Goal: Transaction & Acquisition: Purchase product/service

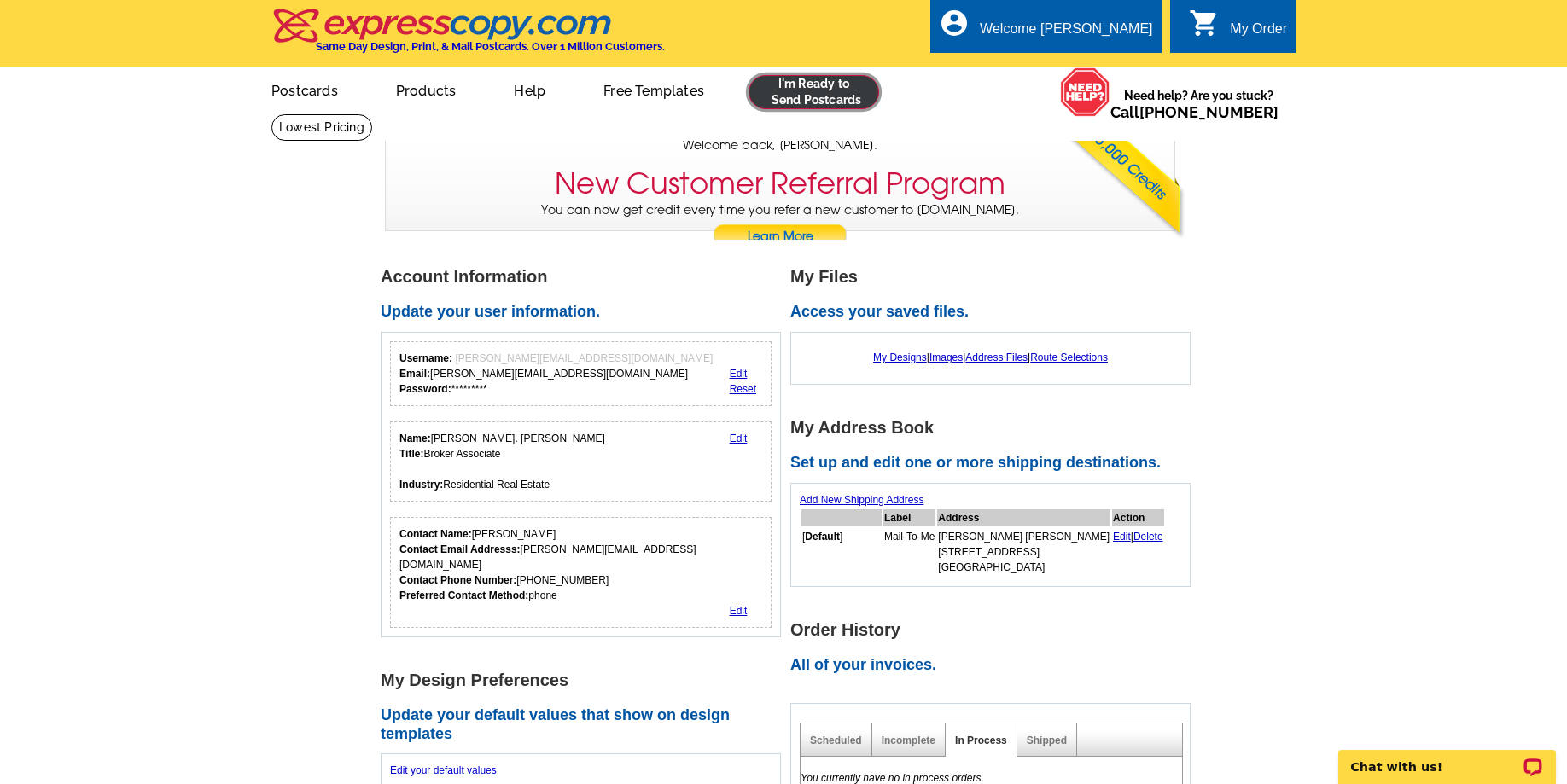
click at [813, 93] on link at bounding box center [814, 91] width 131 height 34
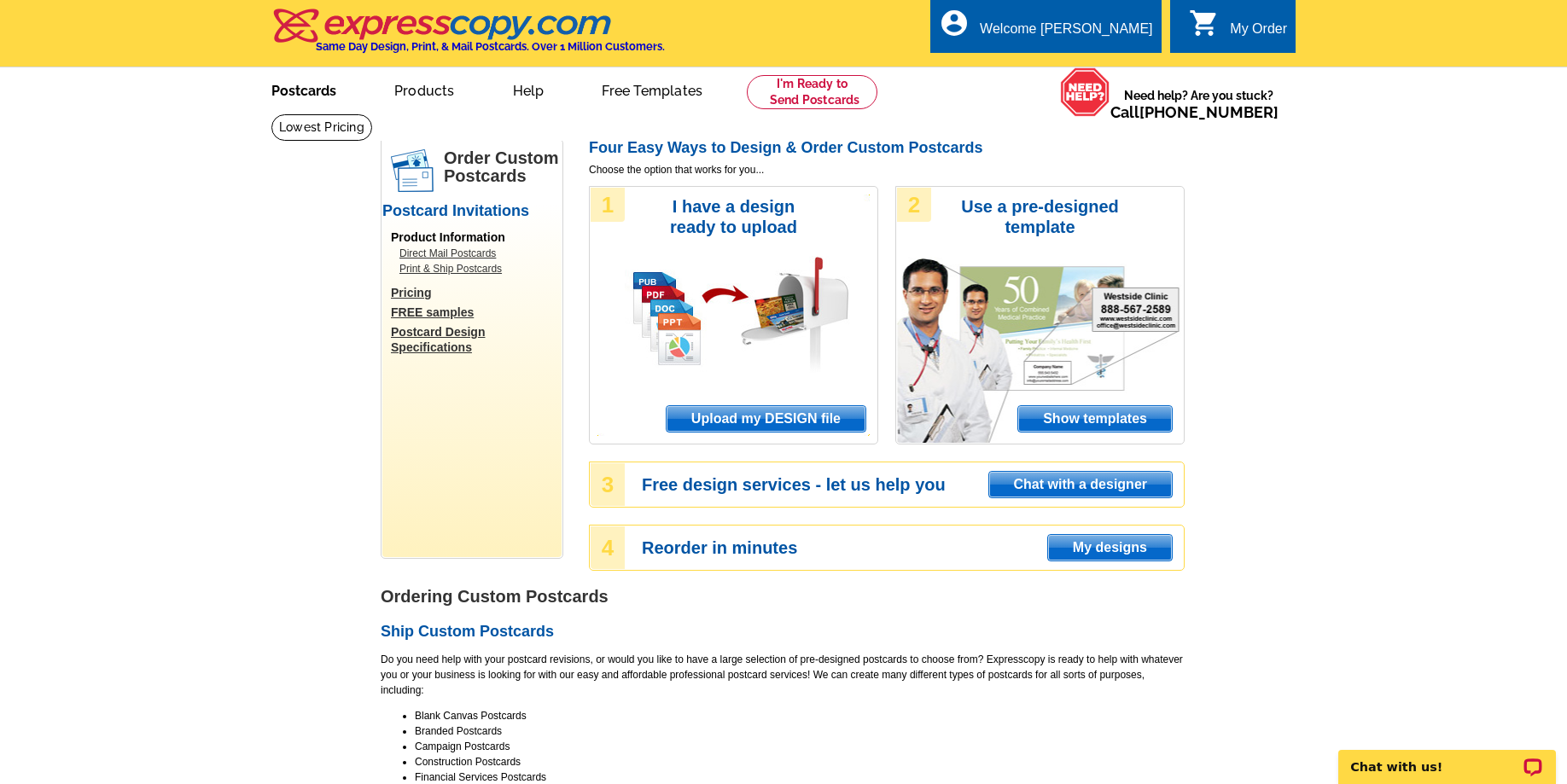
click at [276, 97] on link "Postcards" at bounding box center [304, 90] width 120 height 40
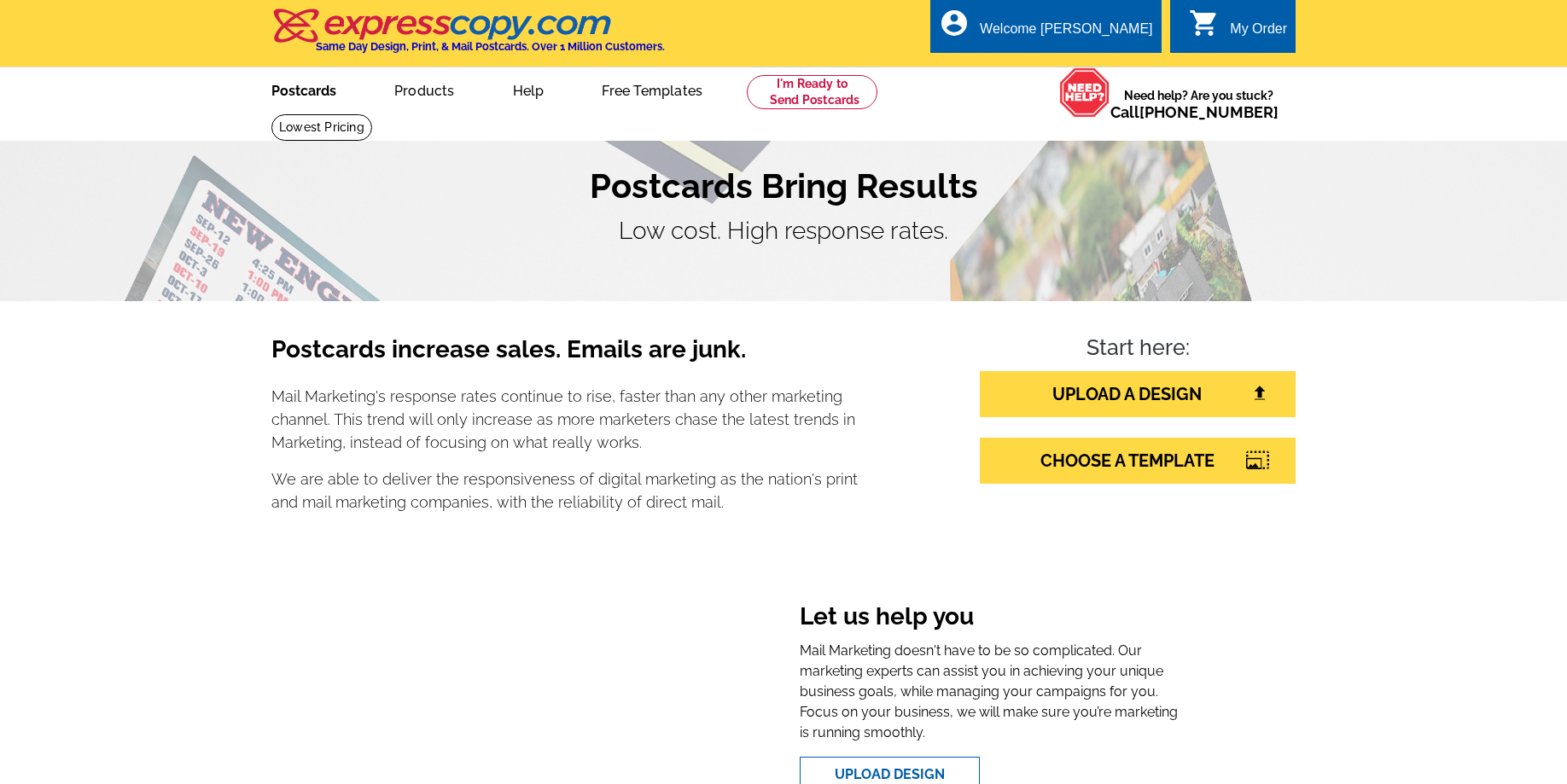
click at [296, 85] on link "Postcards" at bounding box center [304, 90] width 120 height 40
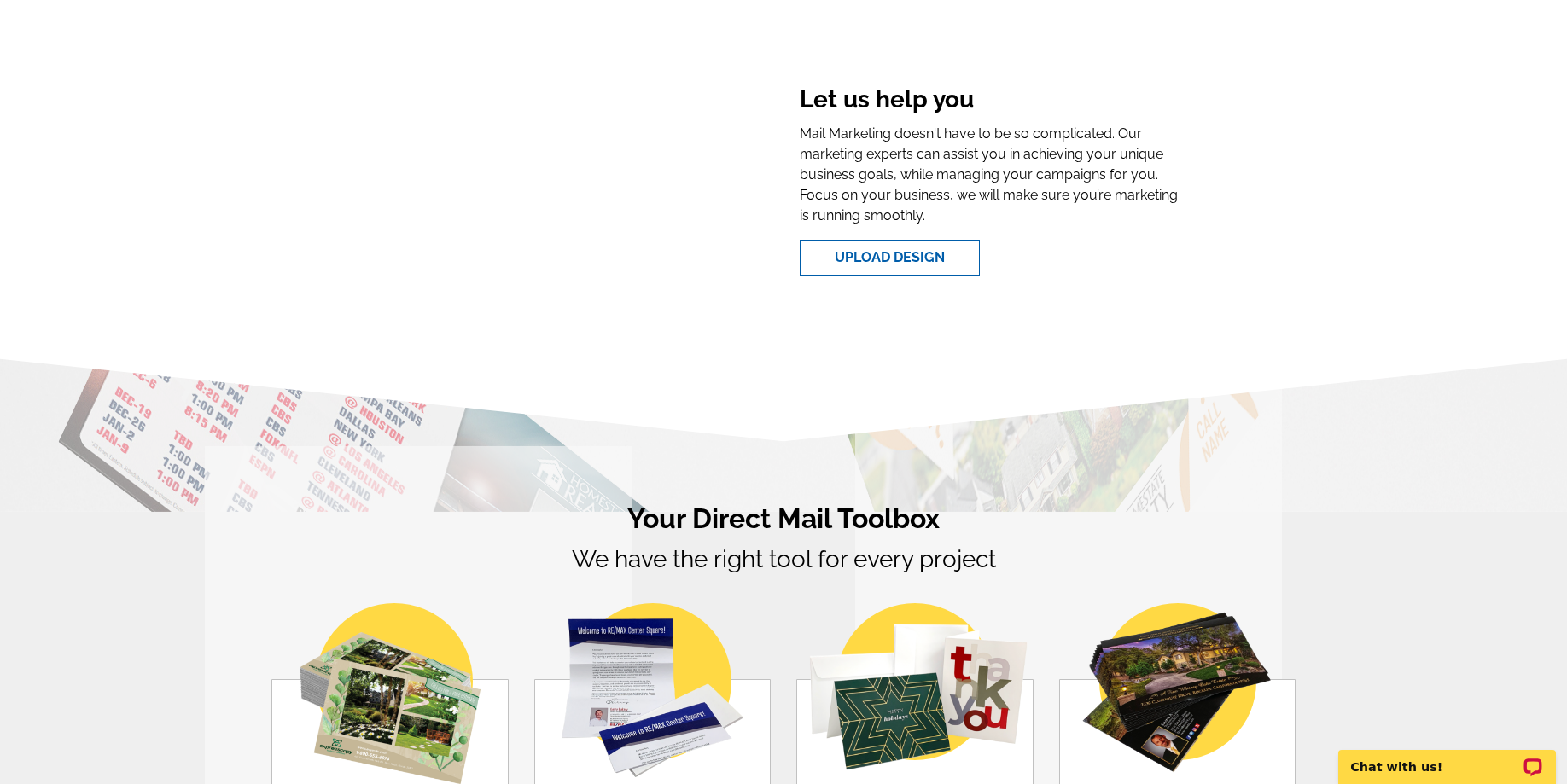
scroll to position [783, 0]
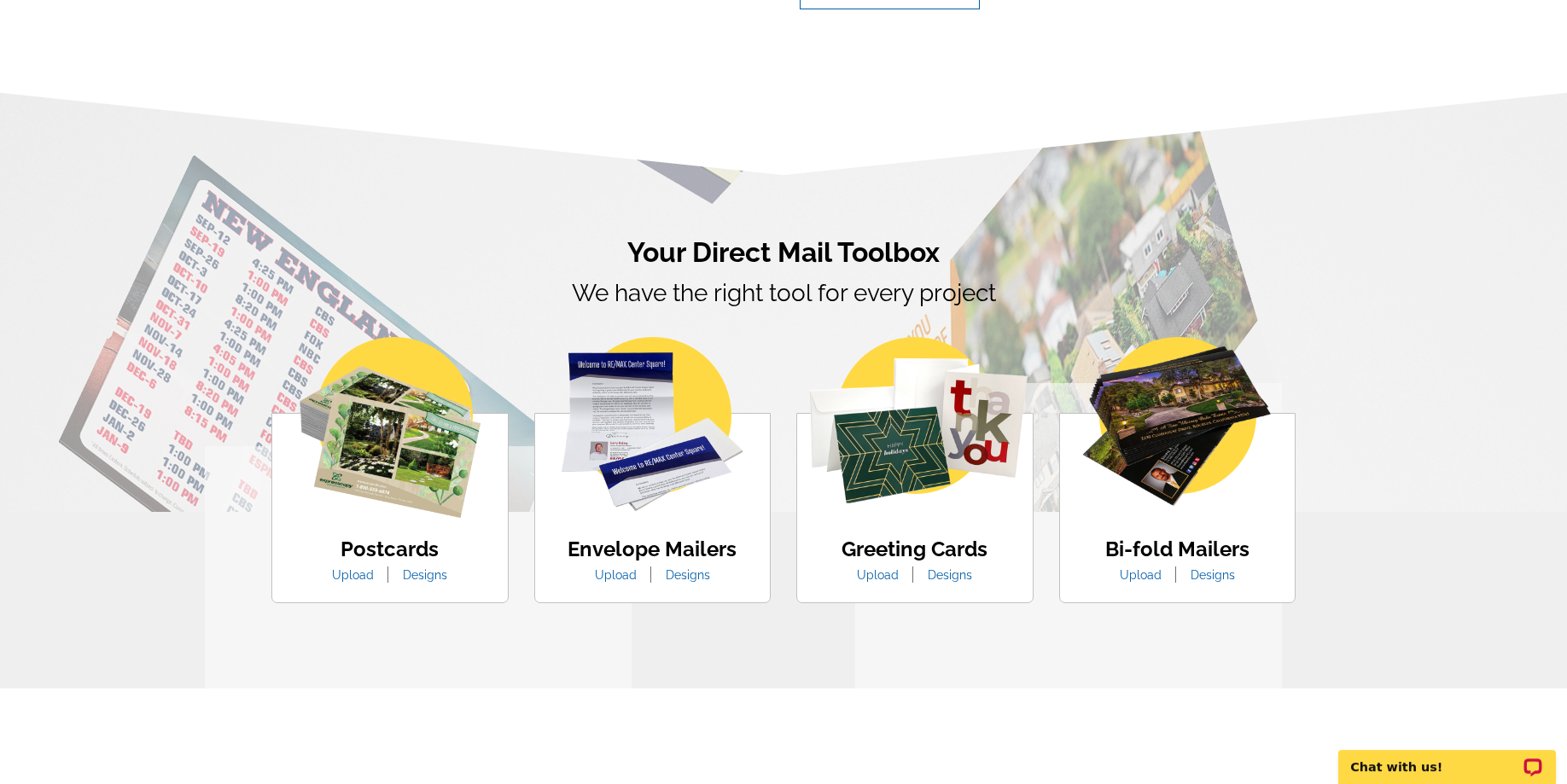
click at [376, 483] on img at bounding box center [390, 428] width 181 height 181
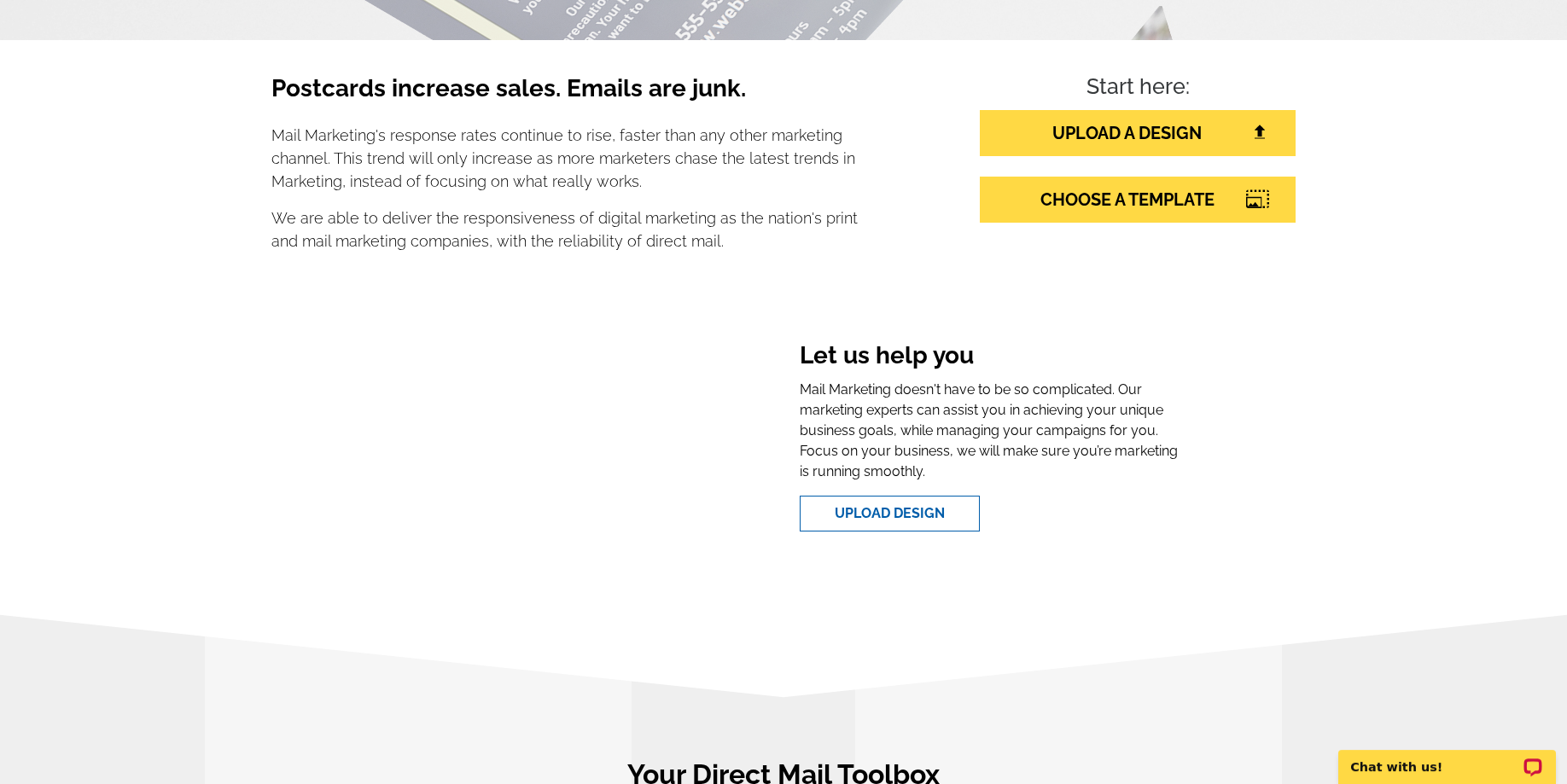
scroll to position [87, 0]
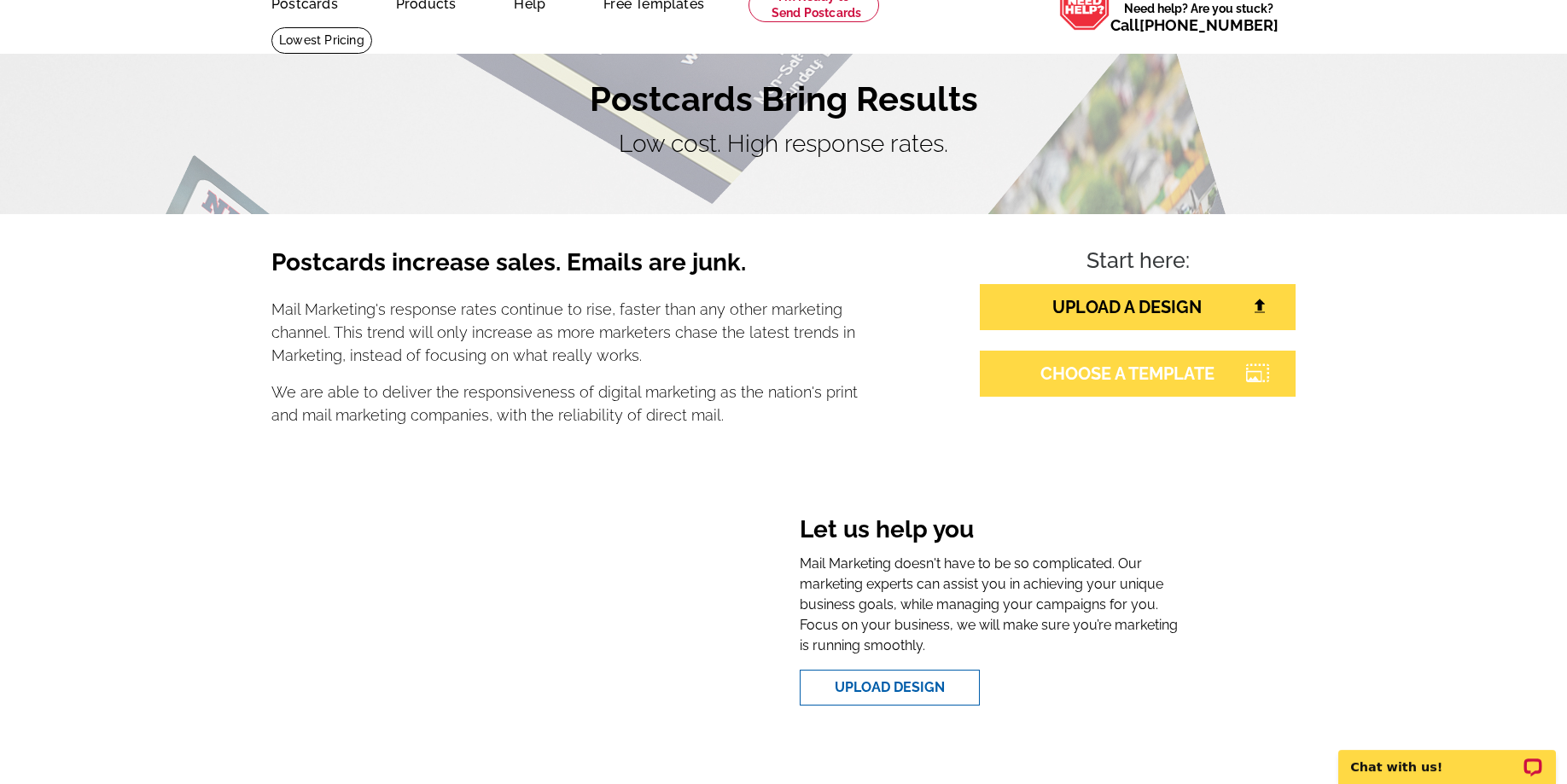
click at [1155, 382] on link "CHOOSE A TEMPLATE" at bounding box center [1138, 374] width 316 height 46
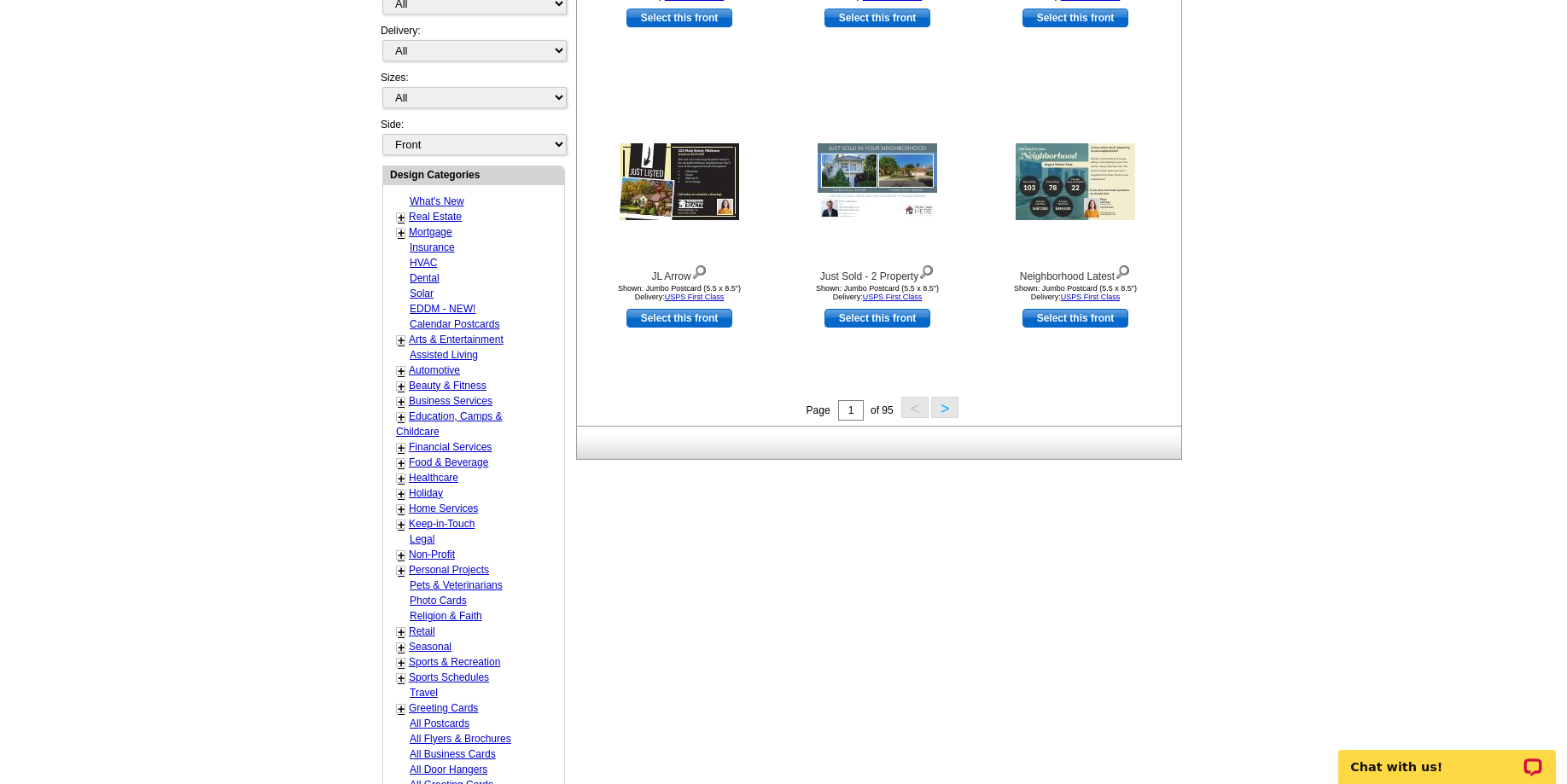
scroll to position [783, 0]
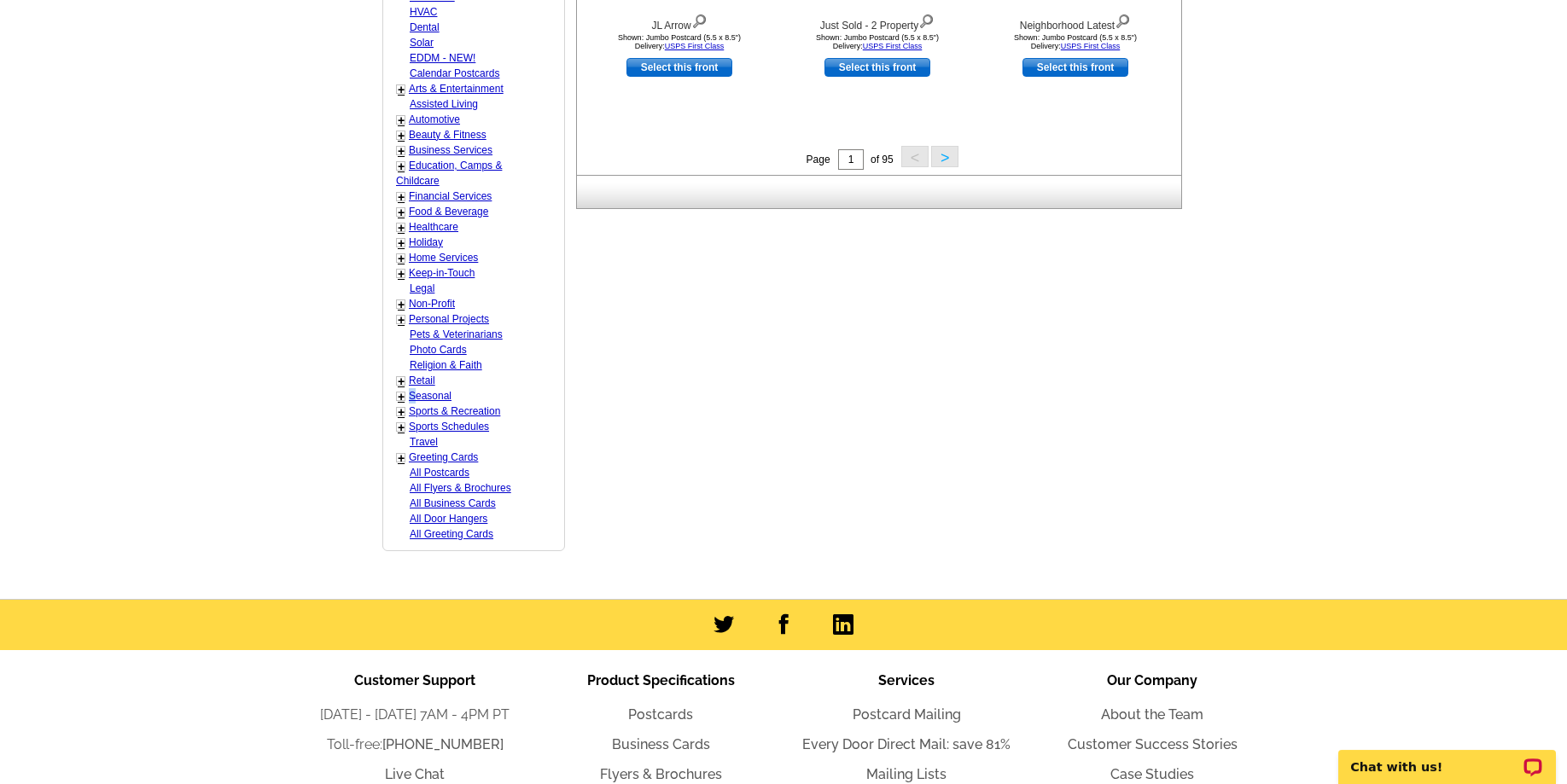
click at [412, 394] on link "Seasonal" at bounding box center [430, 396] width 42 height 12
select select "816"
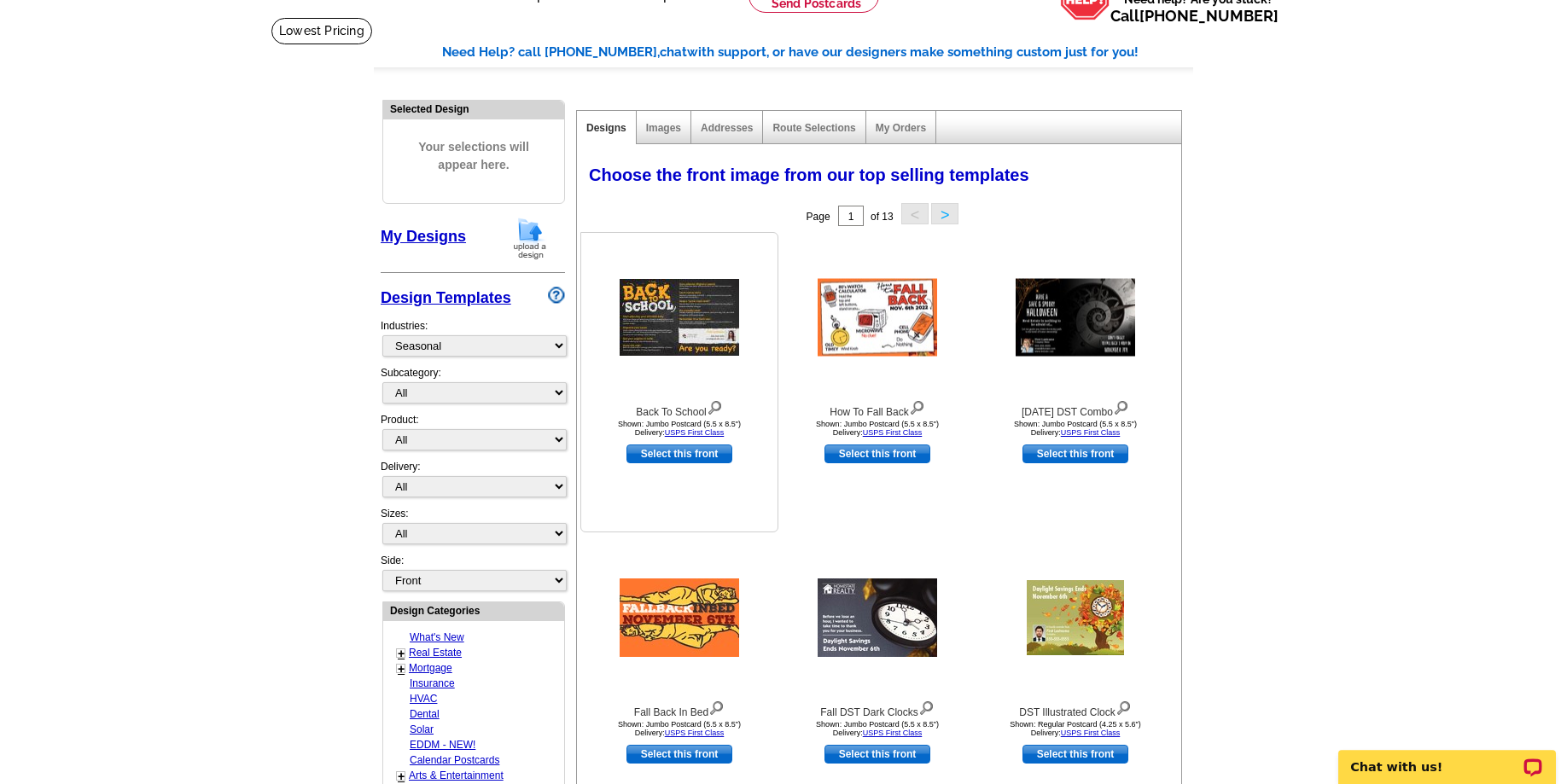
scroll to position [78, 0]
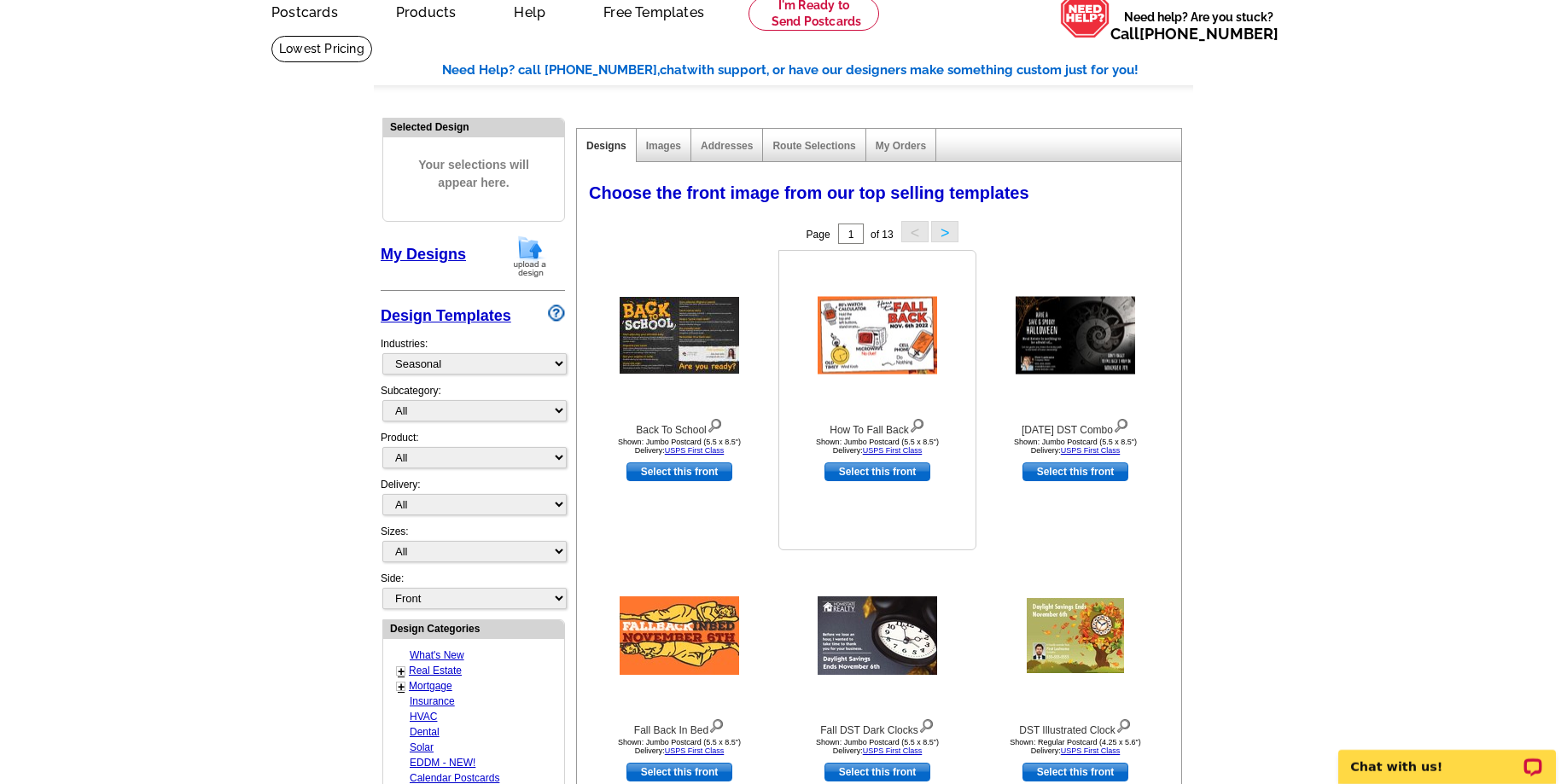
click at [880, 336] on img at bounding box center [878, 335] width 120 height 78
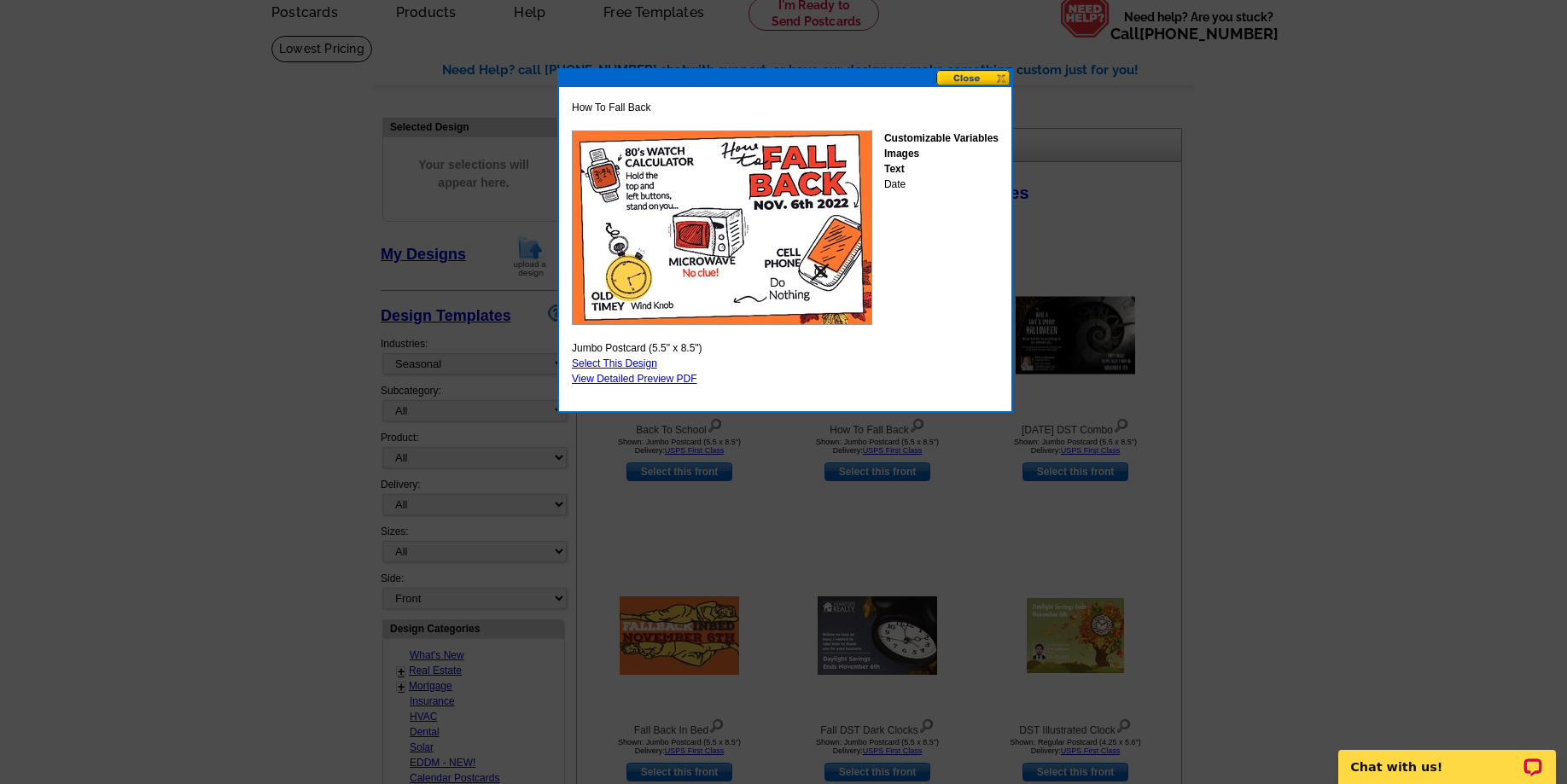
click at [996, 79] on button at bounding box center [974, 78] width 75 height 16
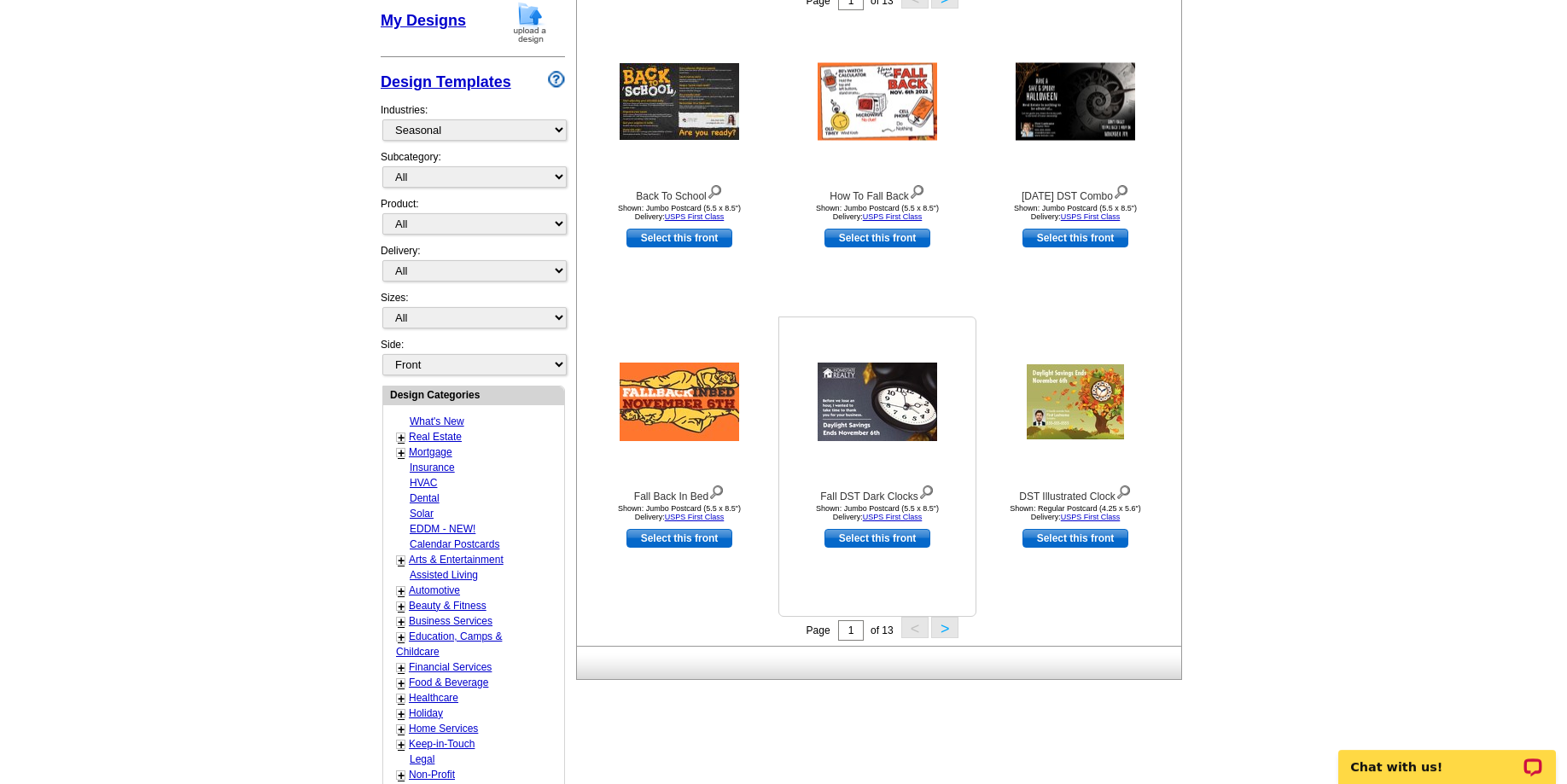
scroll to position [427, 0]
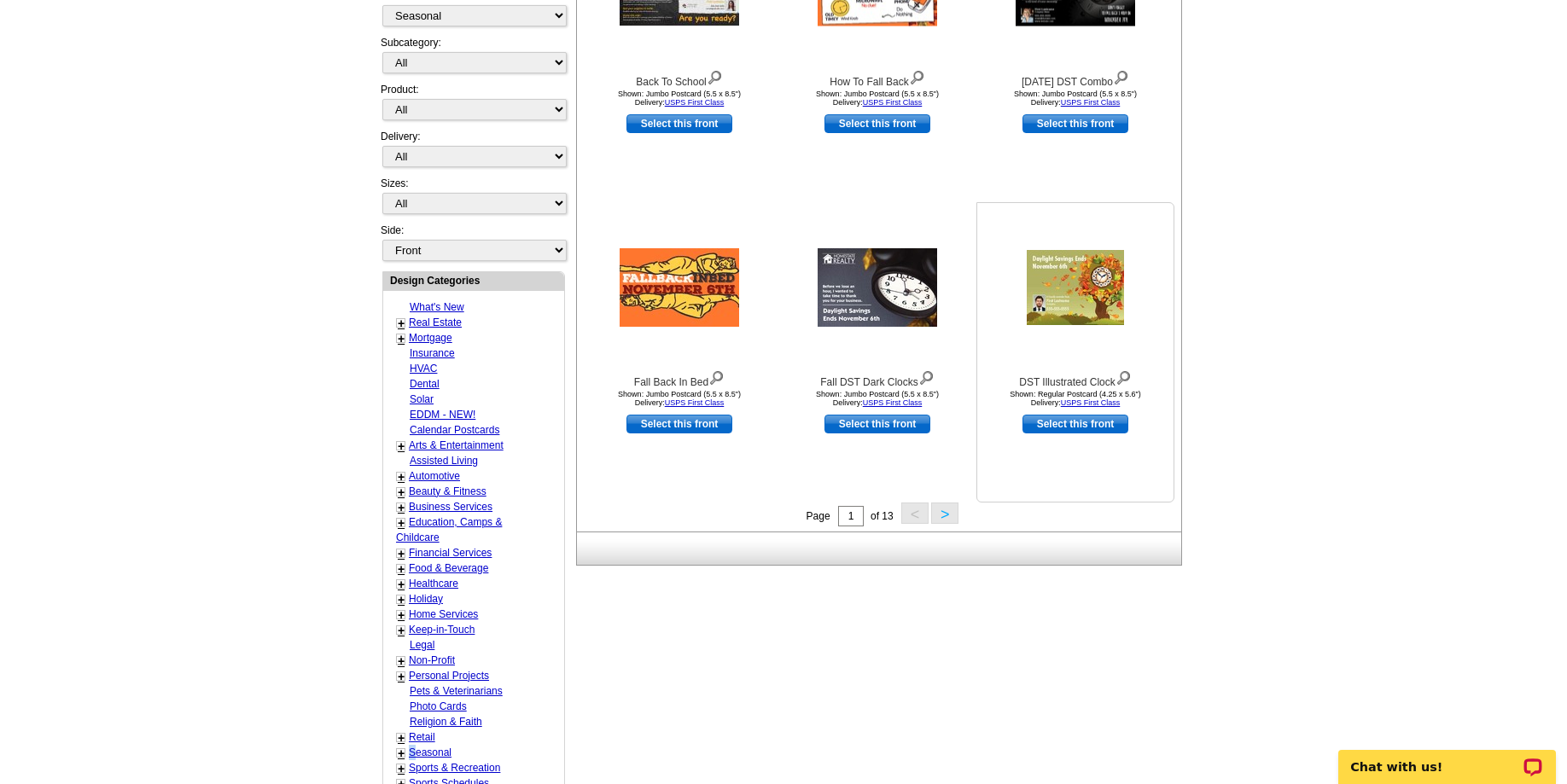
click at [1034, 302] on img at bounding box center [1076, 288] width 97 height 75
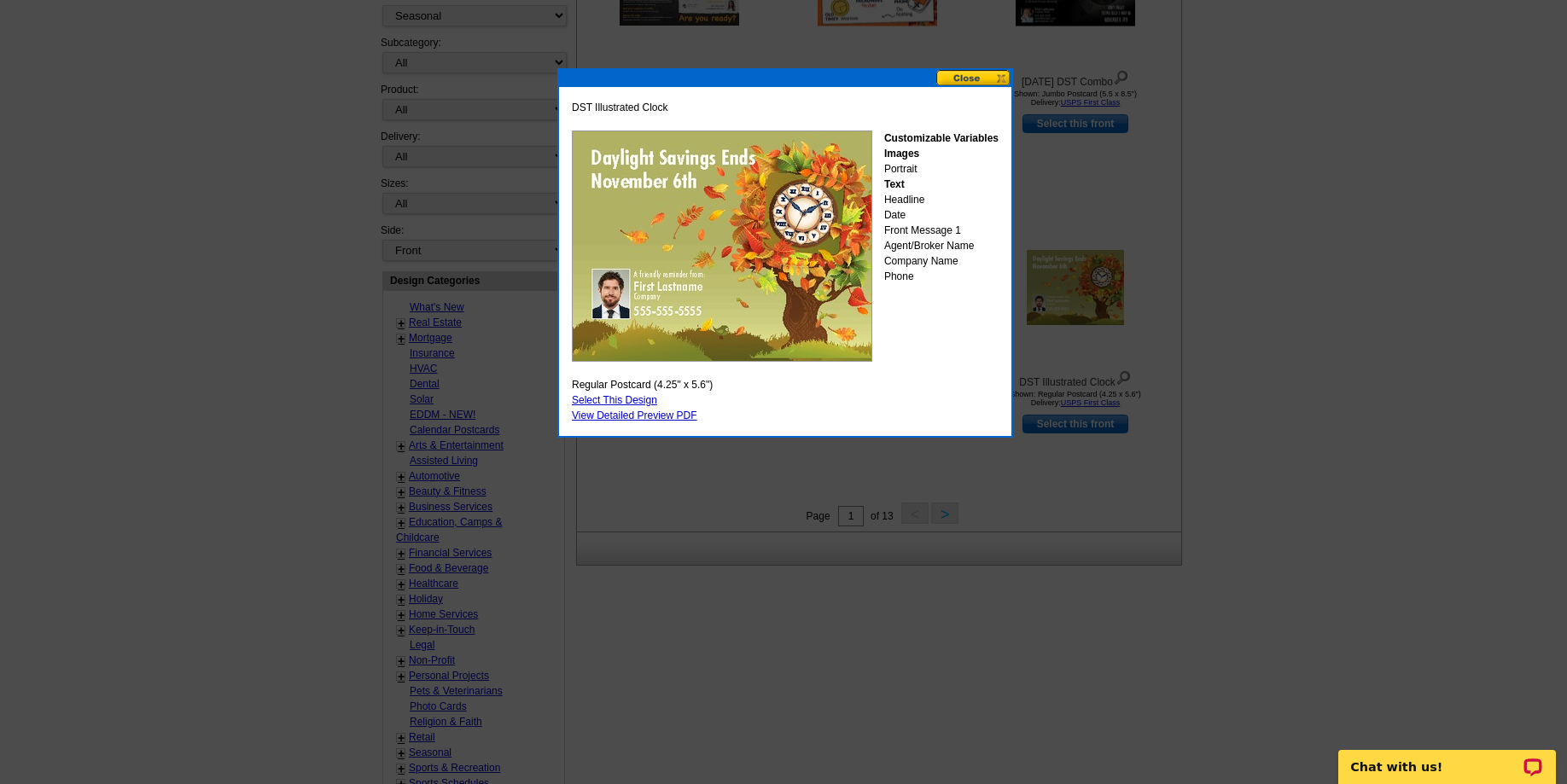
click at [605, 401] on link "Select This Design" at bounding box center [614, 400] width 86 height 12
select select "1"
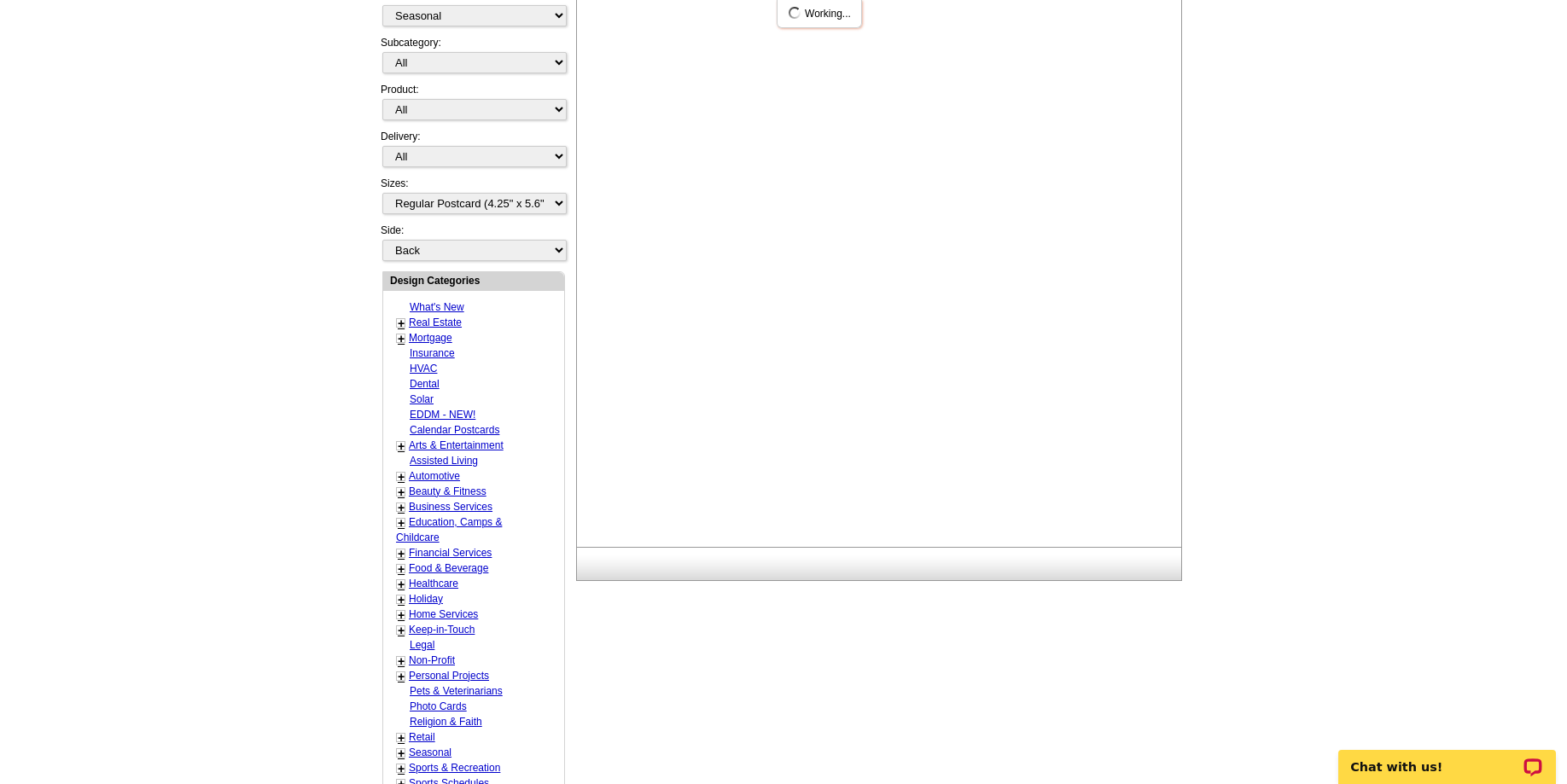
scroll to position [0, 0]
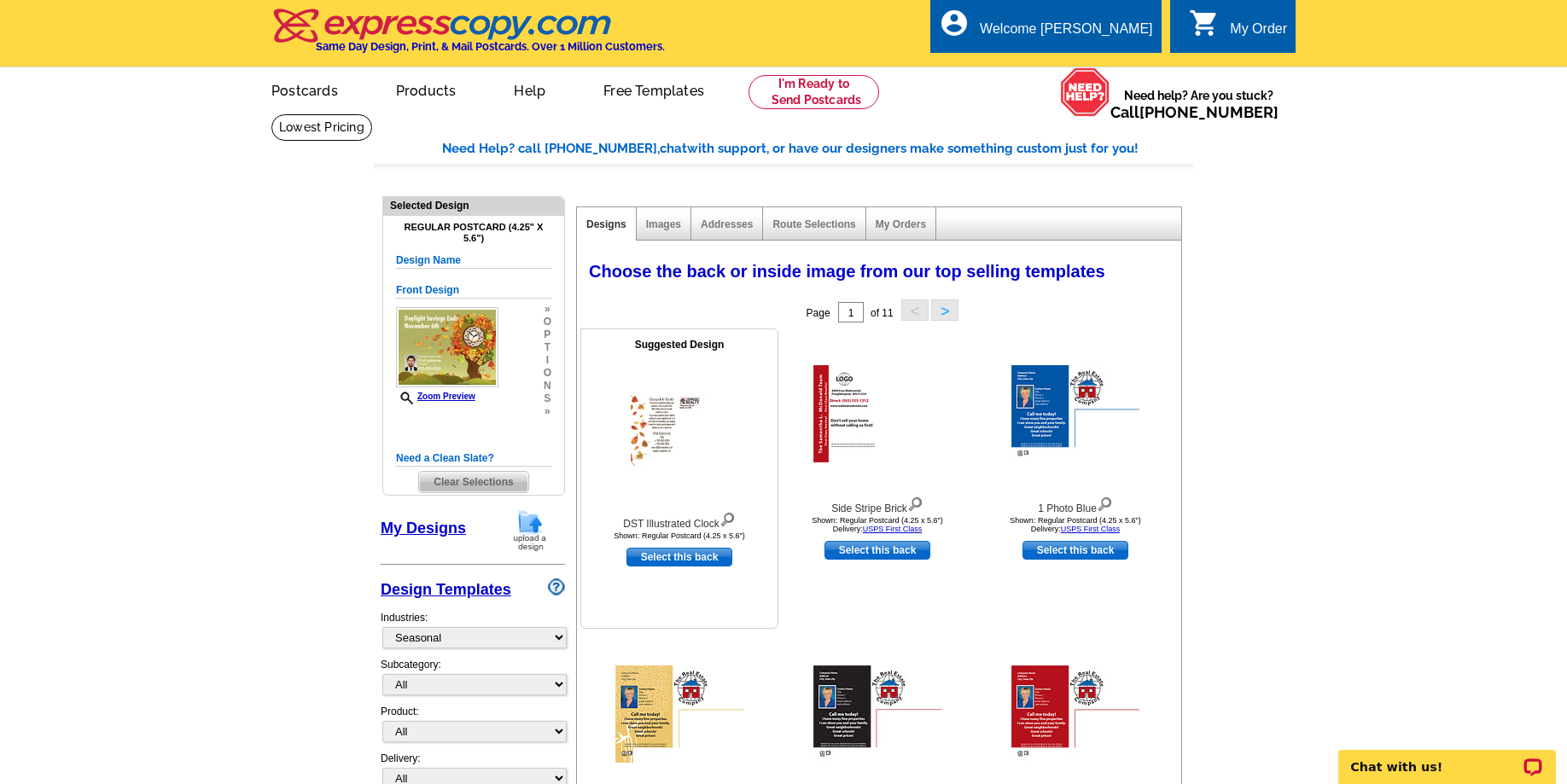
click at [735, 523] on img at bounding box center [728, 517] width 16 height 18
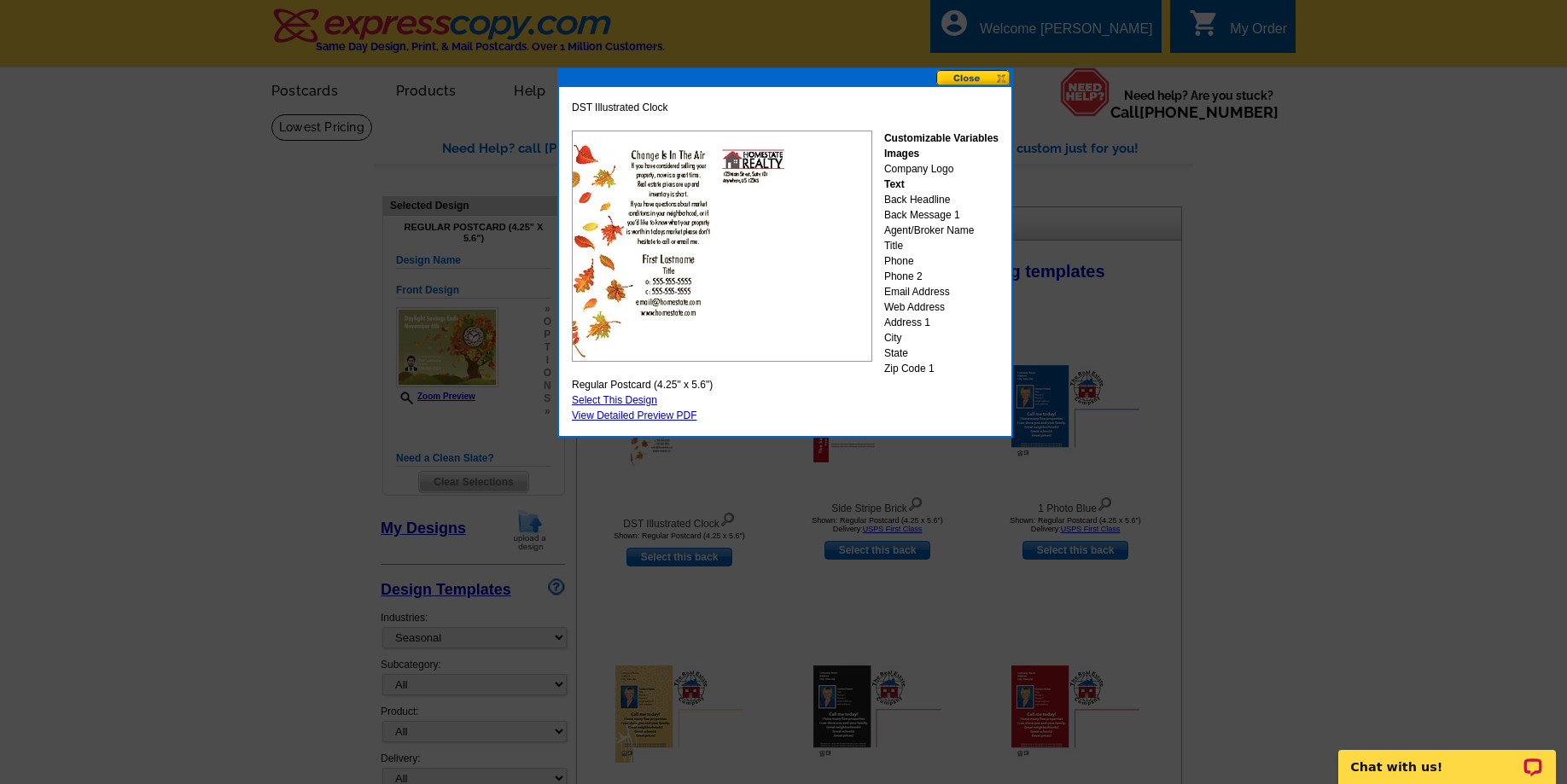
click at [598, 397] on link "Select This Design" at bounding box center [614, 400] width 86 height 12
select select "front"
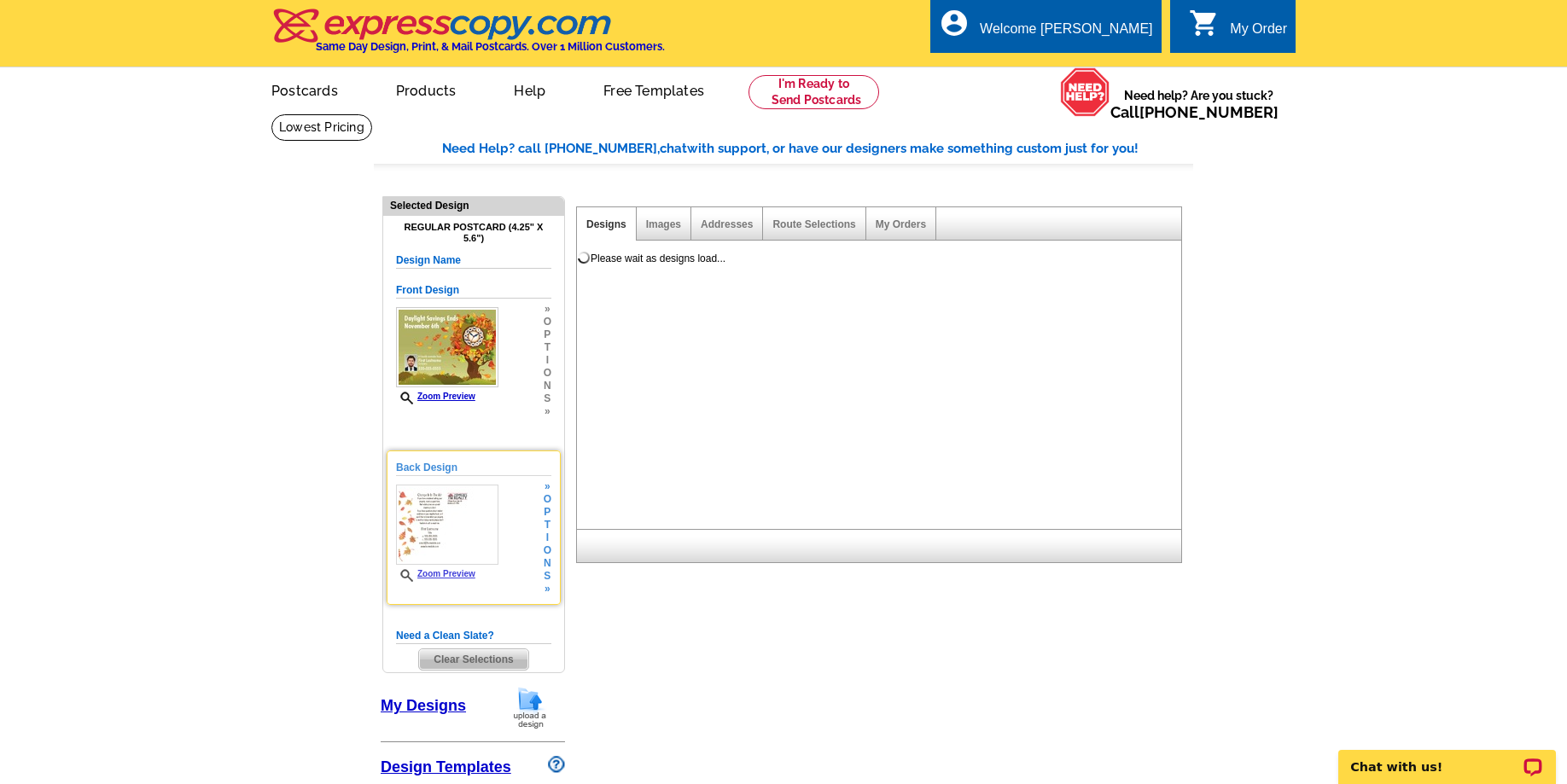
click at [472, 518] on img at bounding box center [447, 524] width 102 height 80
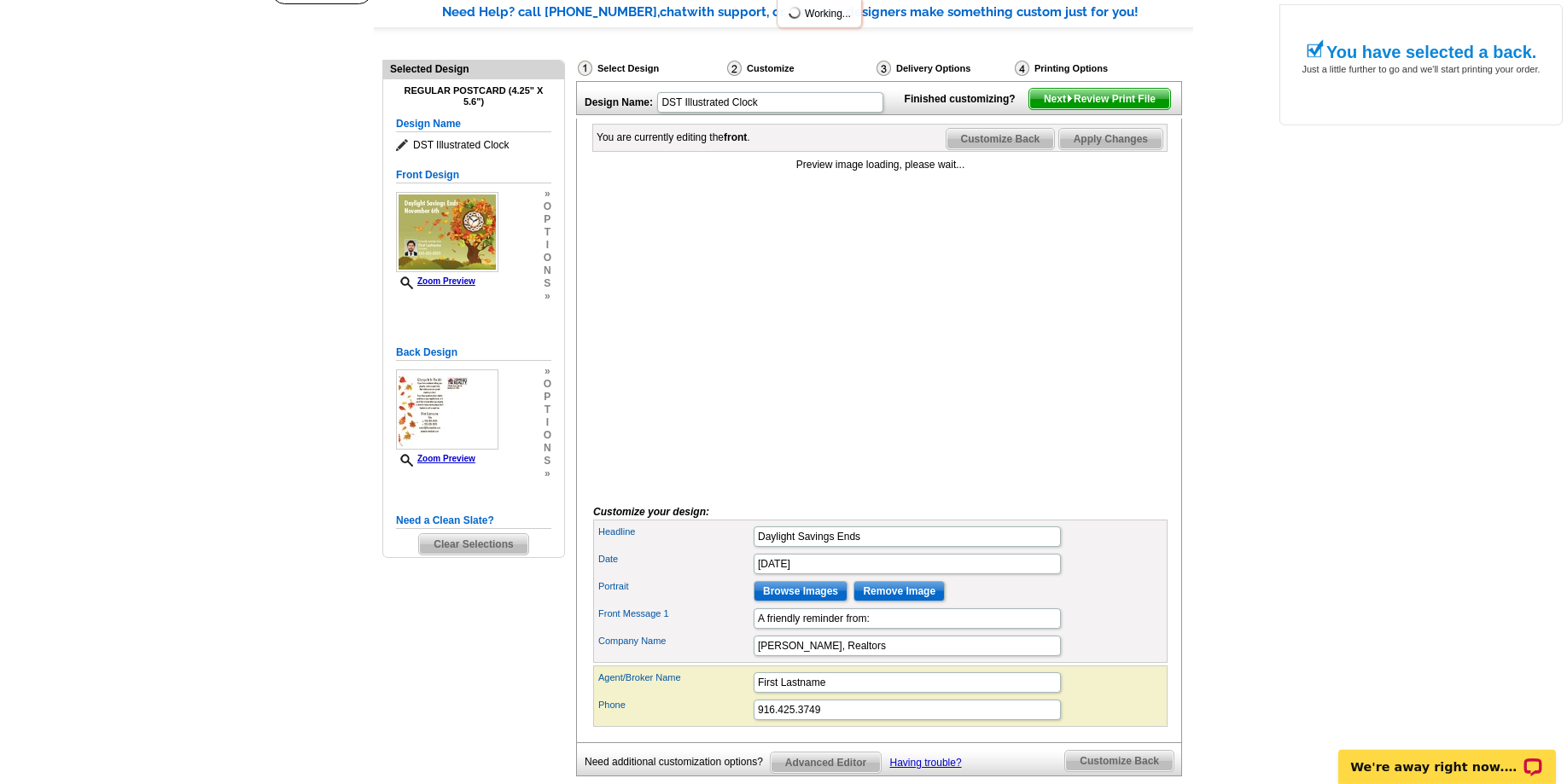
scroll to position [261, 0]
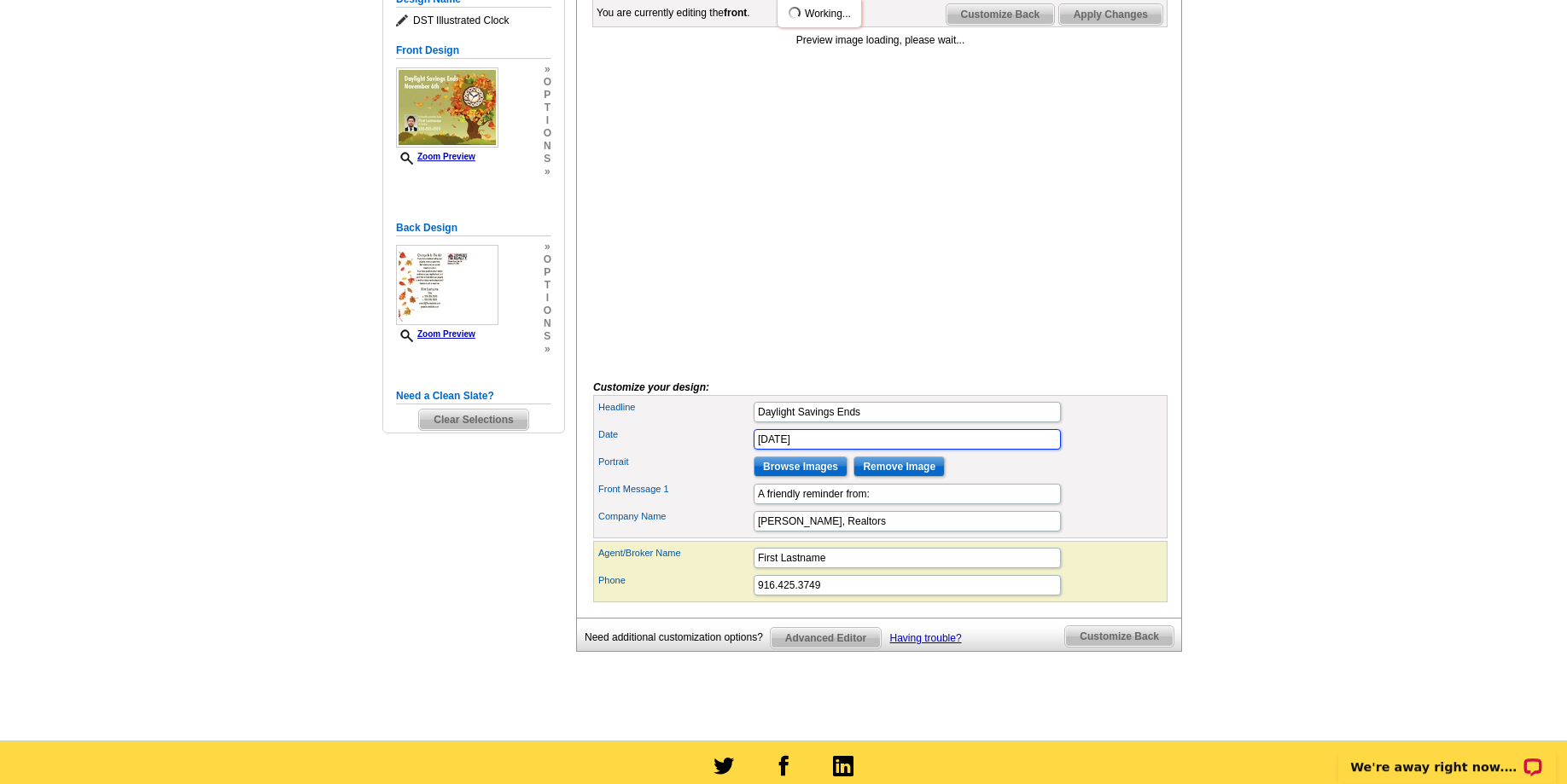
drag, startPoint x: 857, startPoint y: 465, endPoint x: 664, endPoint y: 496, distance: 195.5
click at [754, 450] on input "November 2nd" at bounding box center [907, 439] width 307 height 20
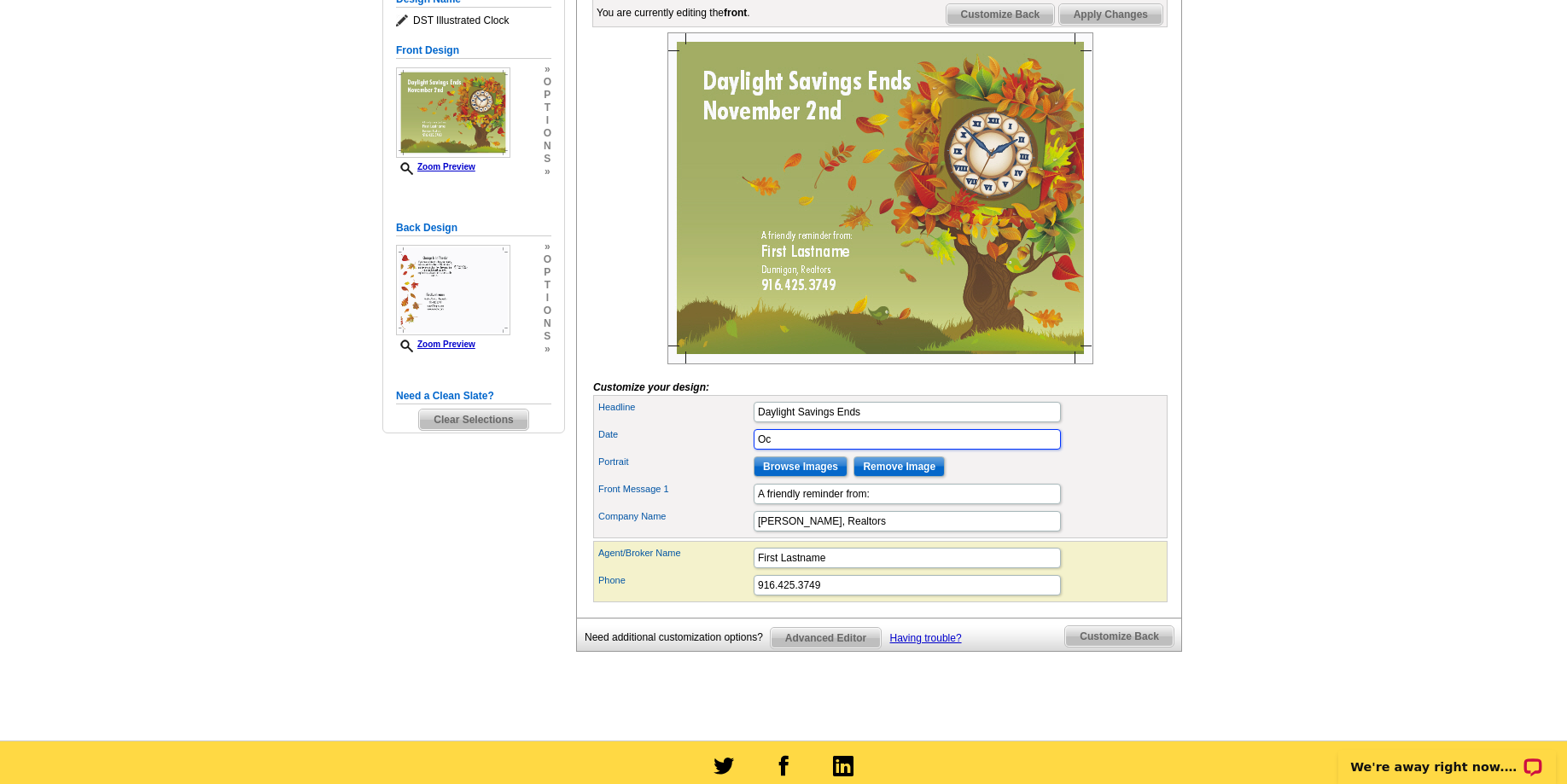
type input "O"
type input "November 2, 2025"
drag, startPoint x: 870, startPoint y: 594, endPoint x: 674, endPoint y: 595, distance: 196.0
click at [754, 568] on input "First Lastname" at bounding box center [907, 558] width 307 height 20
type input "Mary Jew Lee"
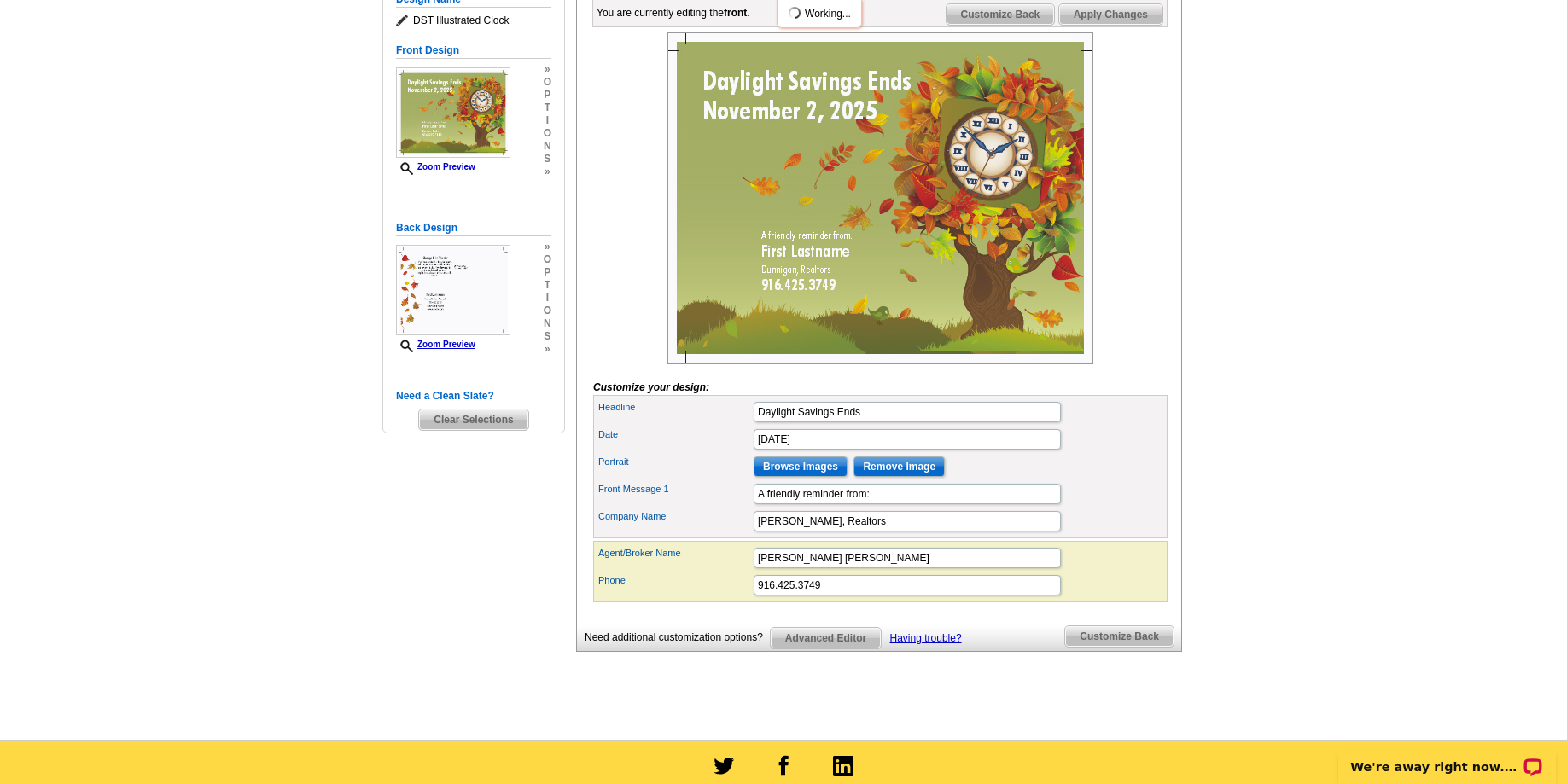
click at [327, 559] on main "Need Help? call 800-260-5887, chat with support, or have our designers make som…" at bounding box center [784, 297] width 1567 height 888
click at [1289, 592] on main "Need Help? call 800-260-5887, chat with support, or have our designers make som…" at bounding box center [784, 297] width 1567 height 888
click at [943, 311] on img at bounding box center [881, 198] width 426 height 332
click at [469, 295] on img at bounding box center [453, 290] width 115 height 91
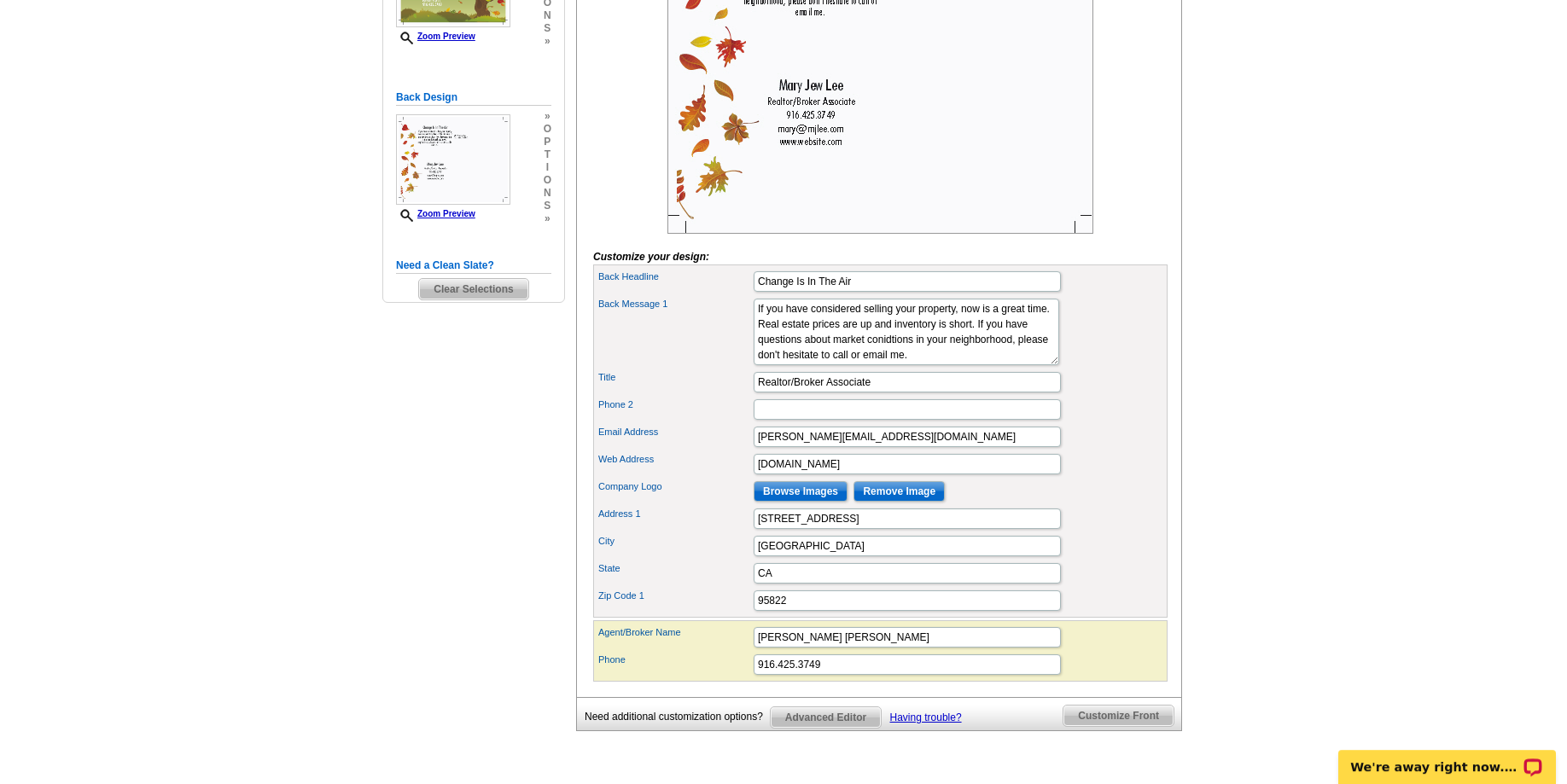
scroll to position [435, 0]
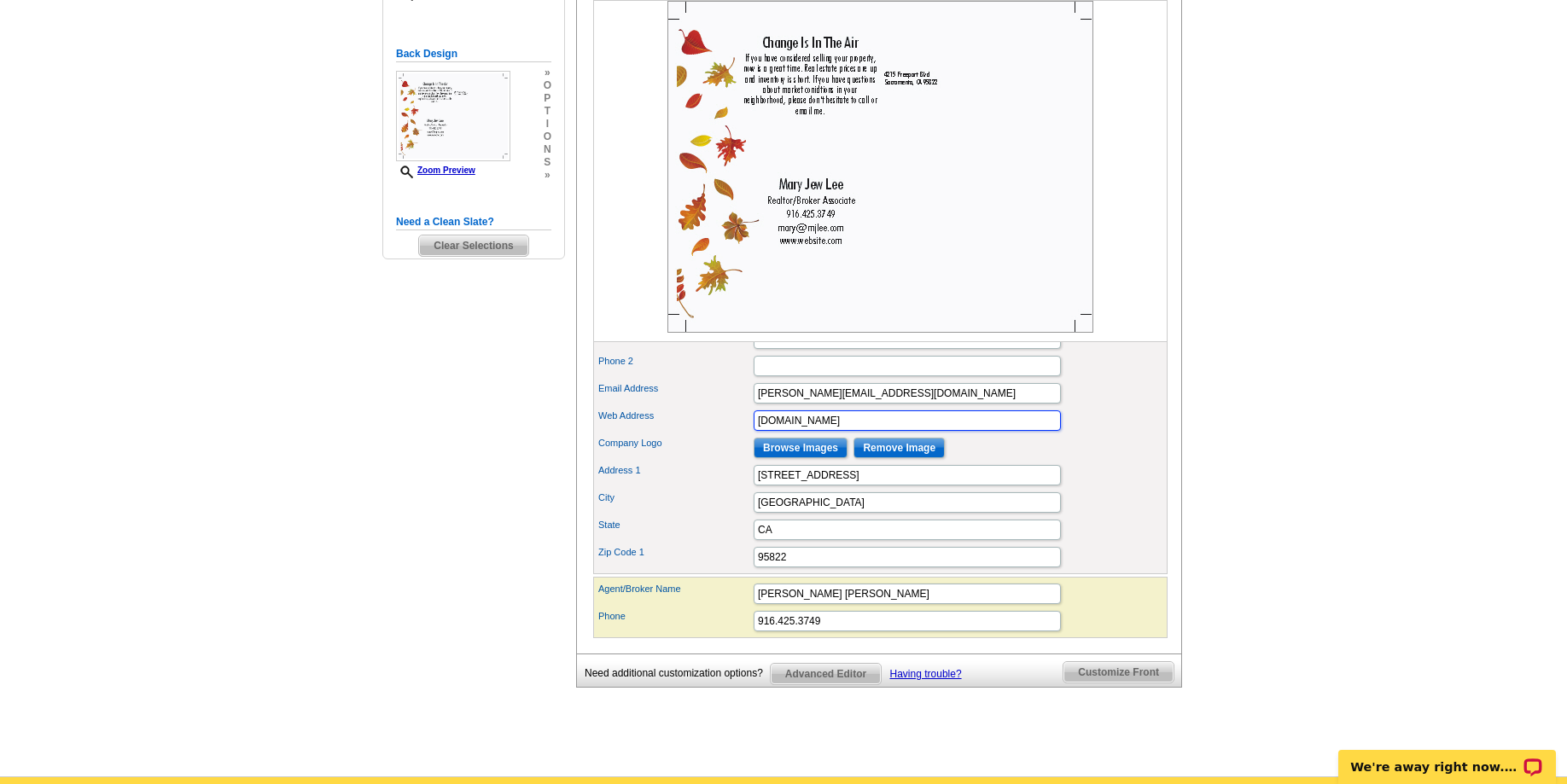
drag, startPoint x: 855, startPoint y: 457, endPoint x: 636, endPoint y: 483, distance: 220.5
click at [754, 431] on input "www.website.com" at bounding box center [907, 420] width 307 height 20
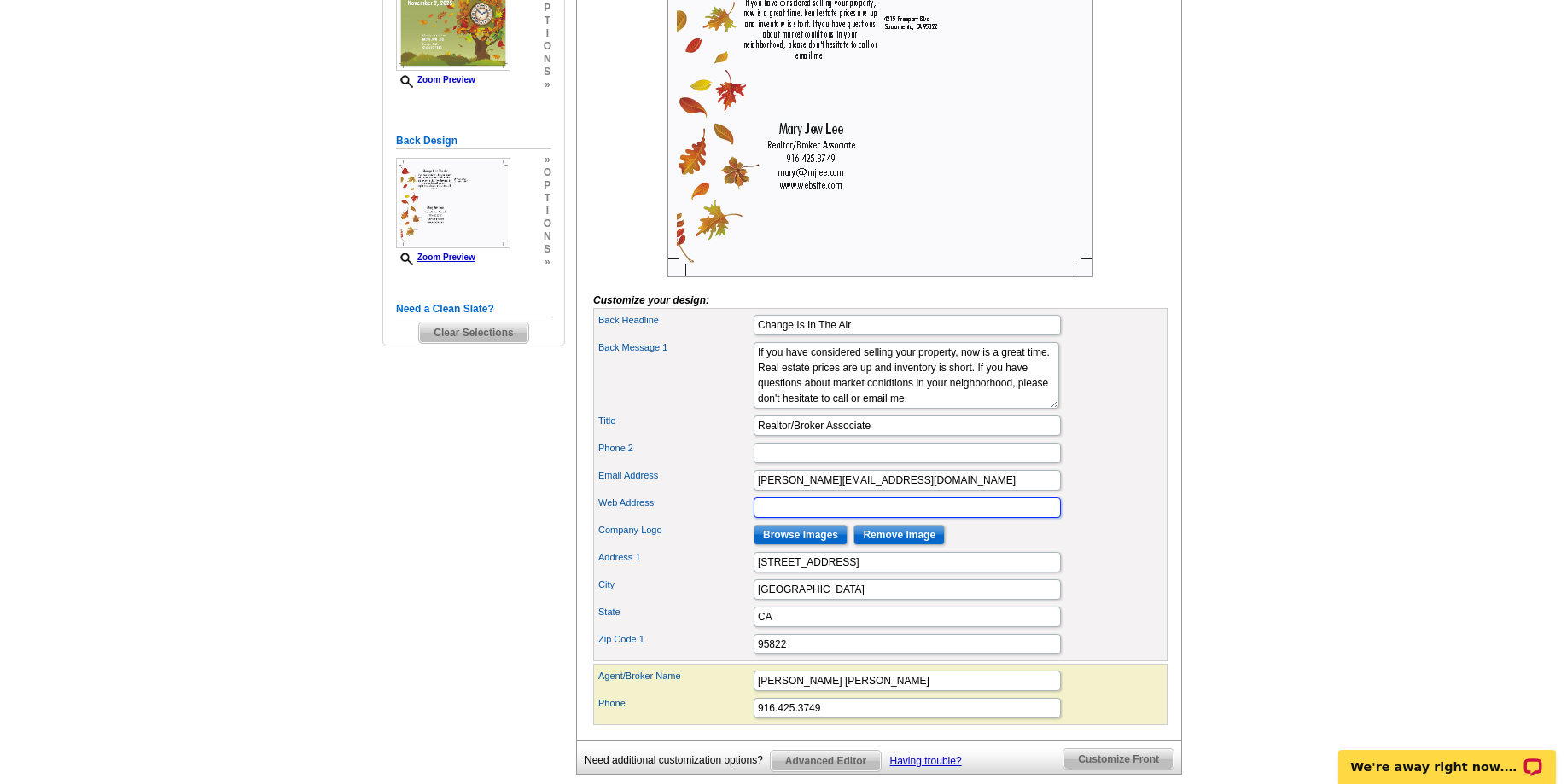
scroll to position [174, 0]
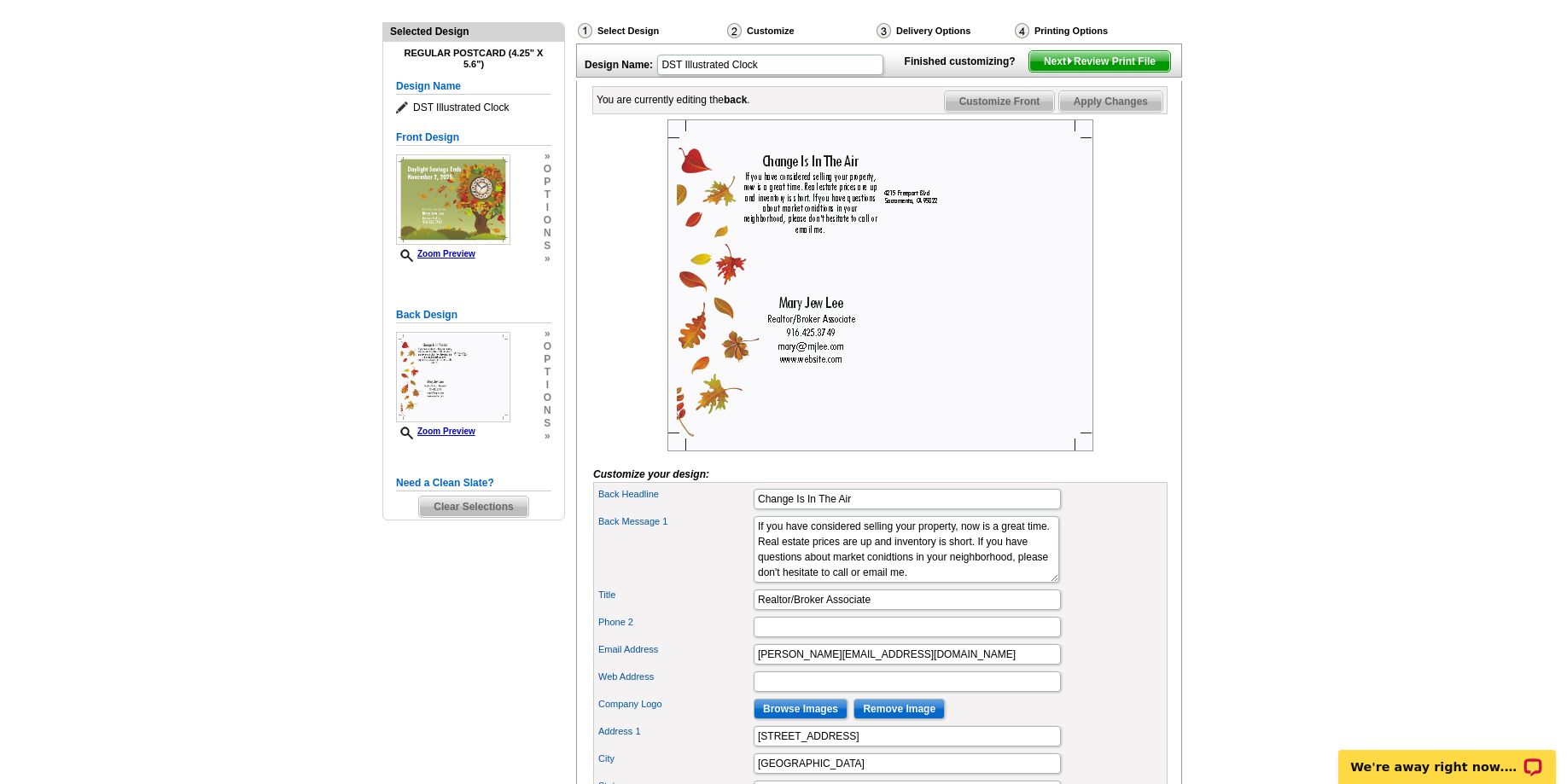
click at [1102, 112] on span "Apply Changes" at bounding box center [1110, 101] width 103 height 20
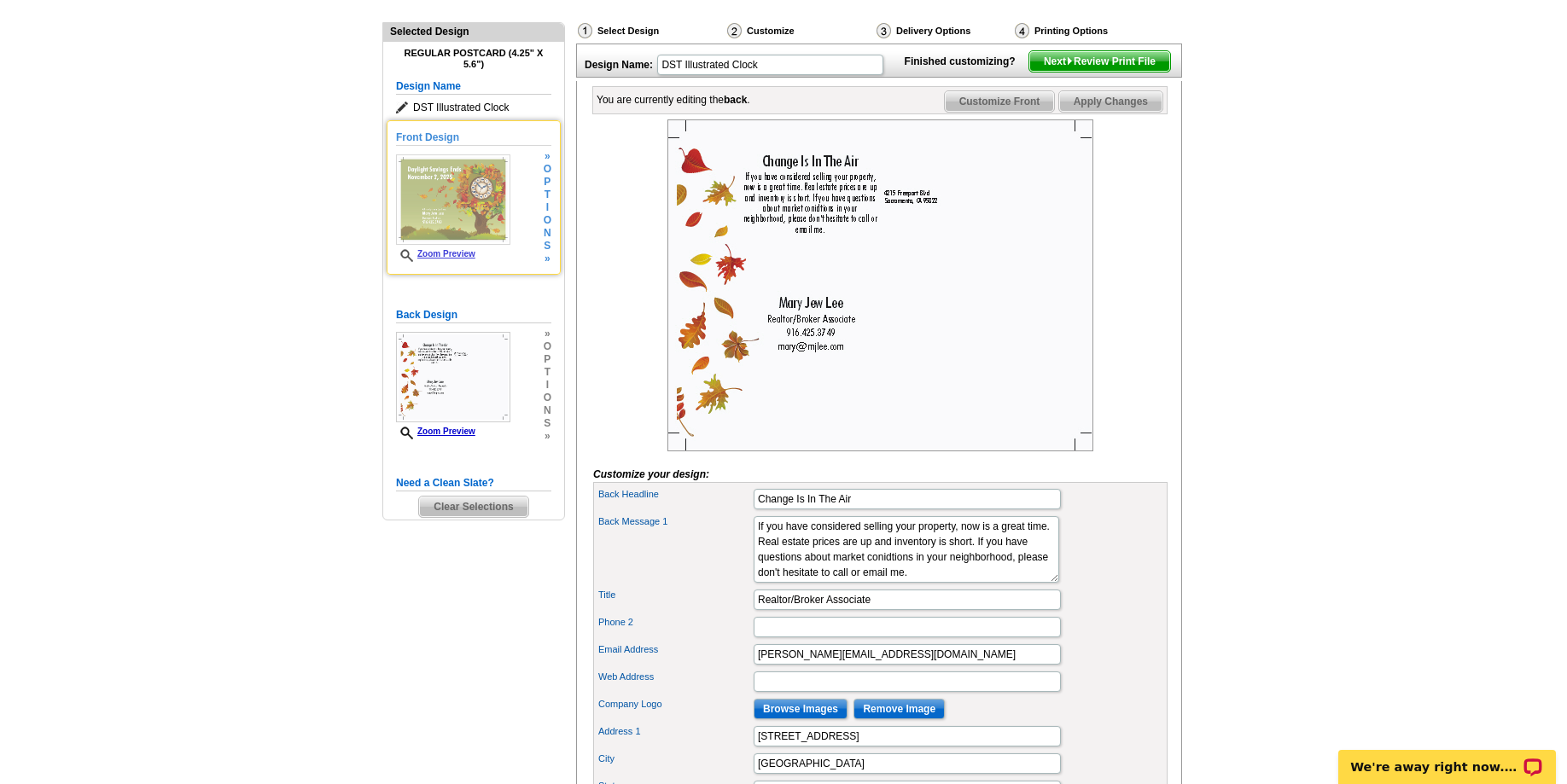
click at [477, 202] on img at bounding box center [453, 199] width 115 height 91
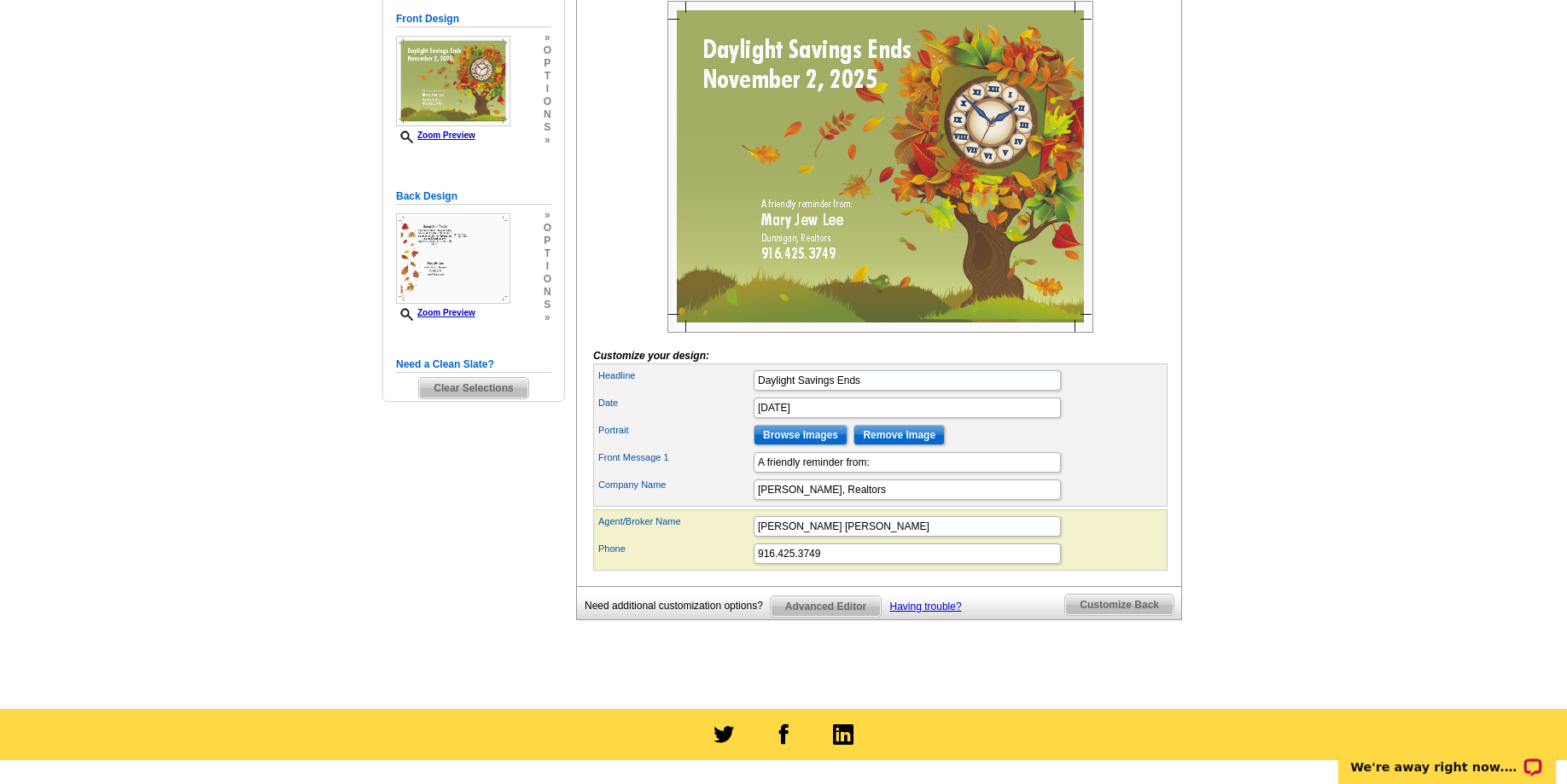
scroll to position [261, 0]
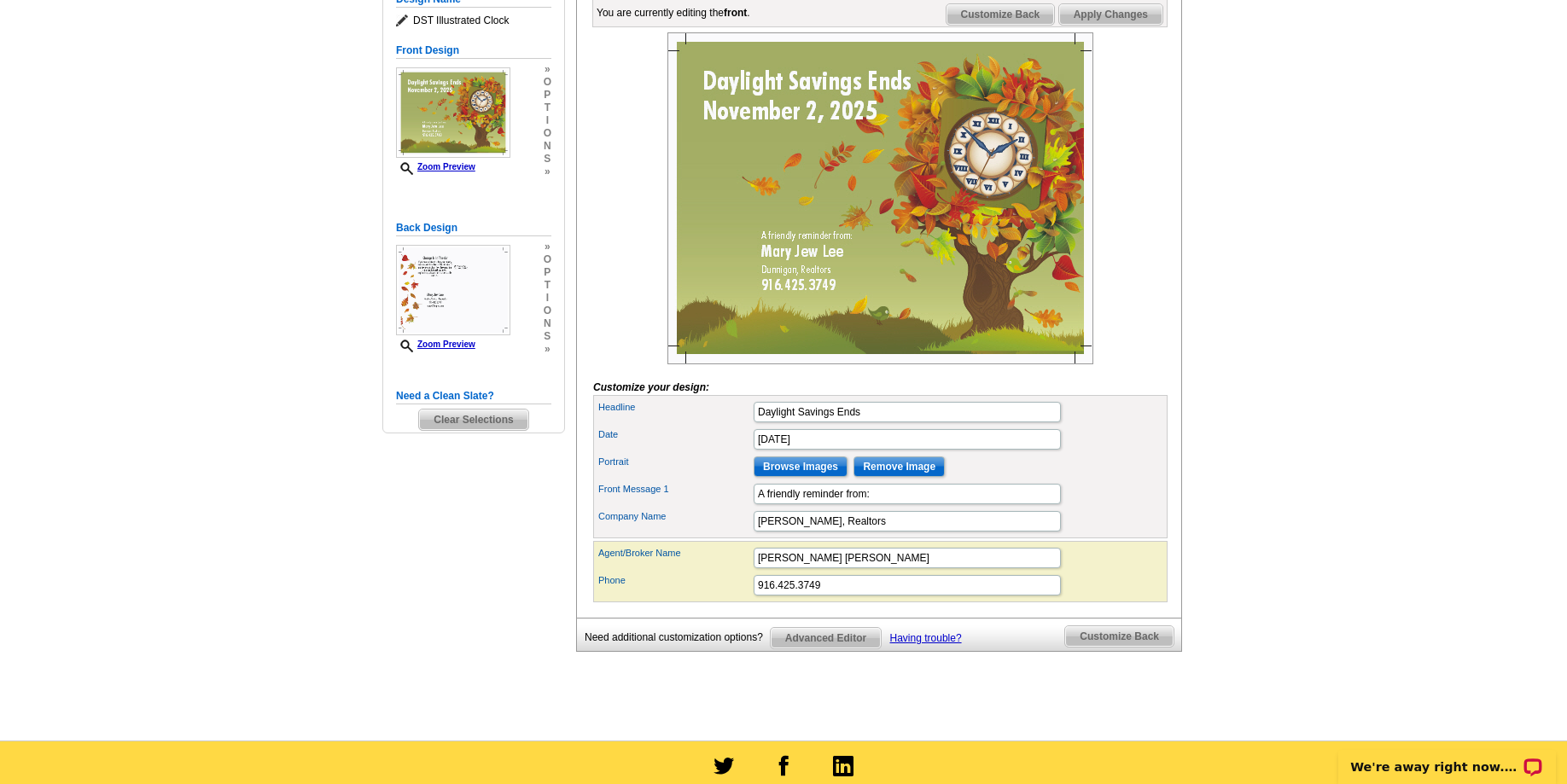
click at [836, 648] on span "Advanced Editor" at bounding box center [826, 638] width 110 height 20
